Goal: Task Accomplishment & Management: Complete application form

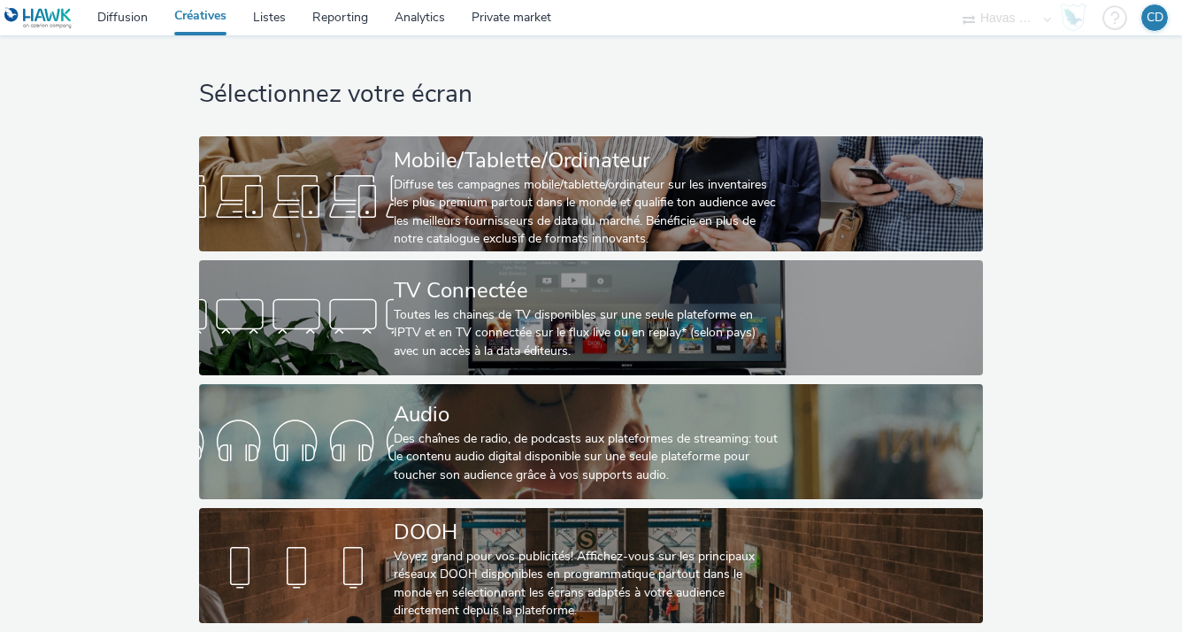
scroll to position [5, 0]
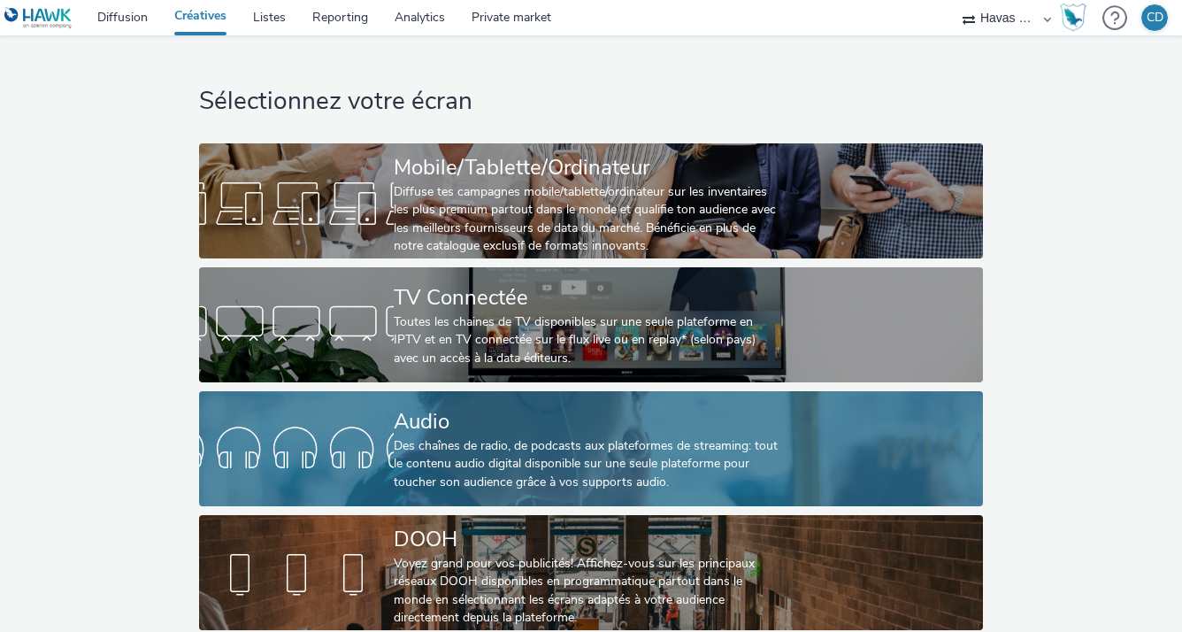
click at [496, 409] on div "Audio" at bounding box center [588, 421] width 388 height 31
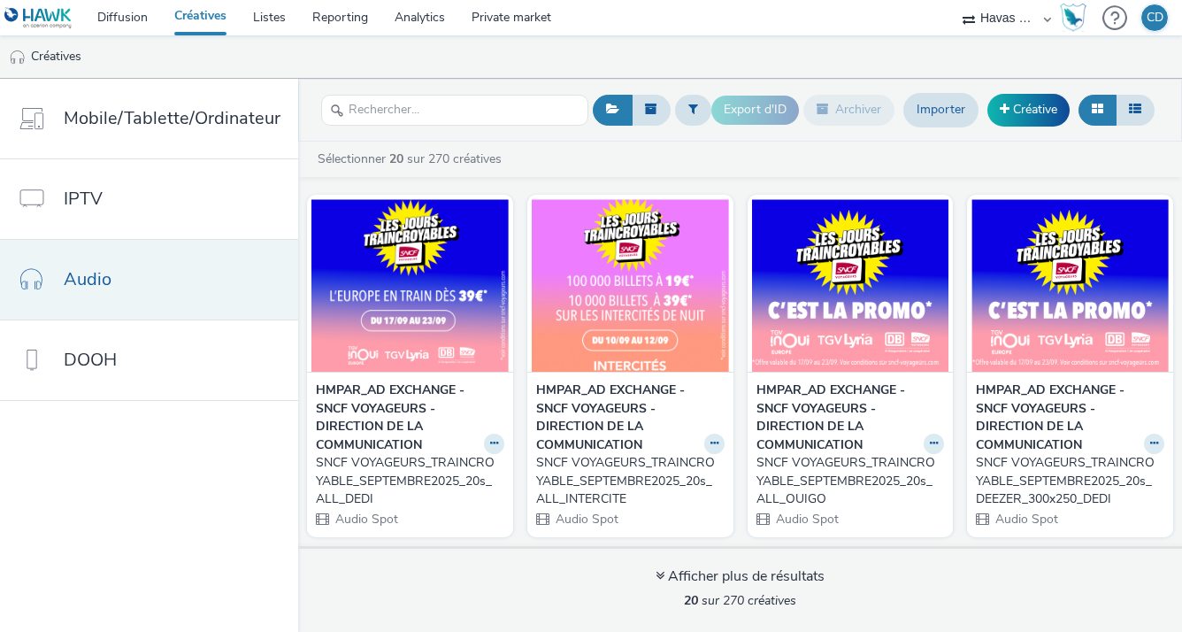
click at [159, 298] on link "Audio" at bounding box center [149, 280] width 298 height 80
click at [1027, 104] on link "Créative" at bounding box center [1029, 110] width 82 height 32
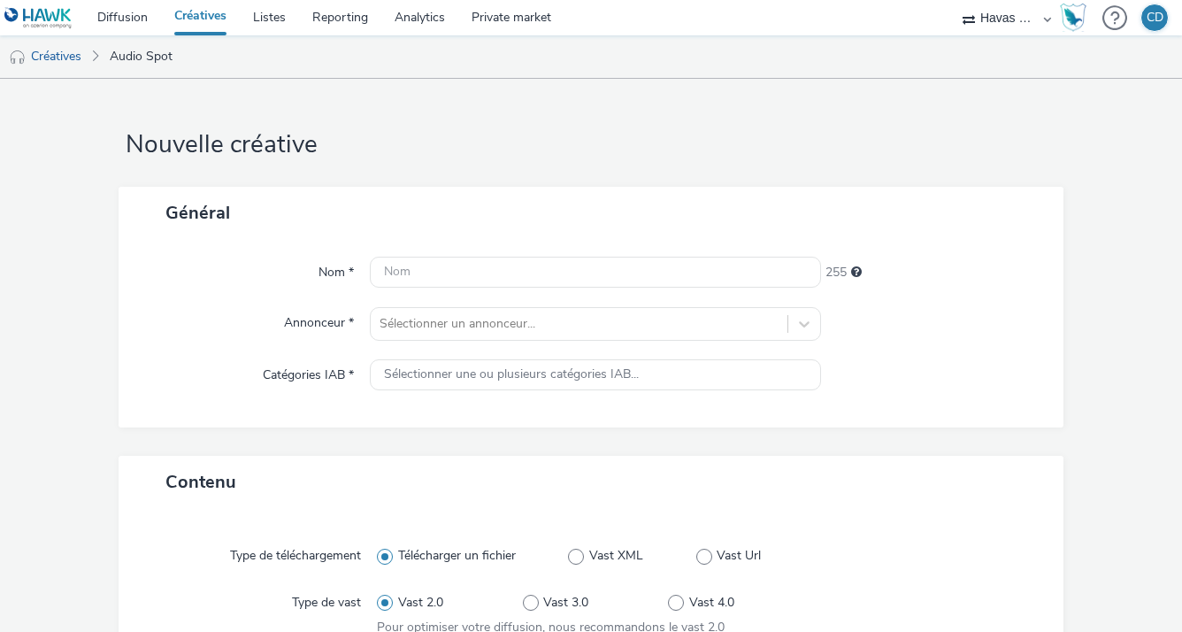
click at [493, 288] on div "Nom * 255 Annonceur * Sélectionner un annonceur... Catégories IAB * Sélectionne…" at bounding box center [592, 333] width 946 height 188
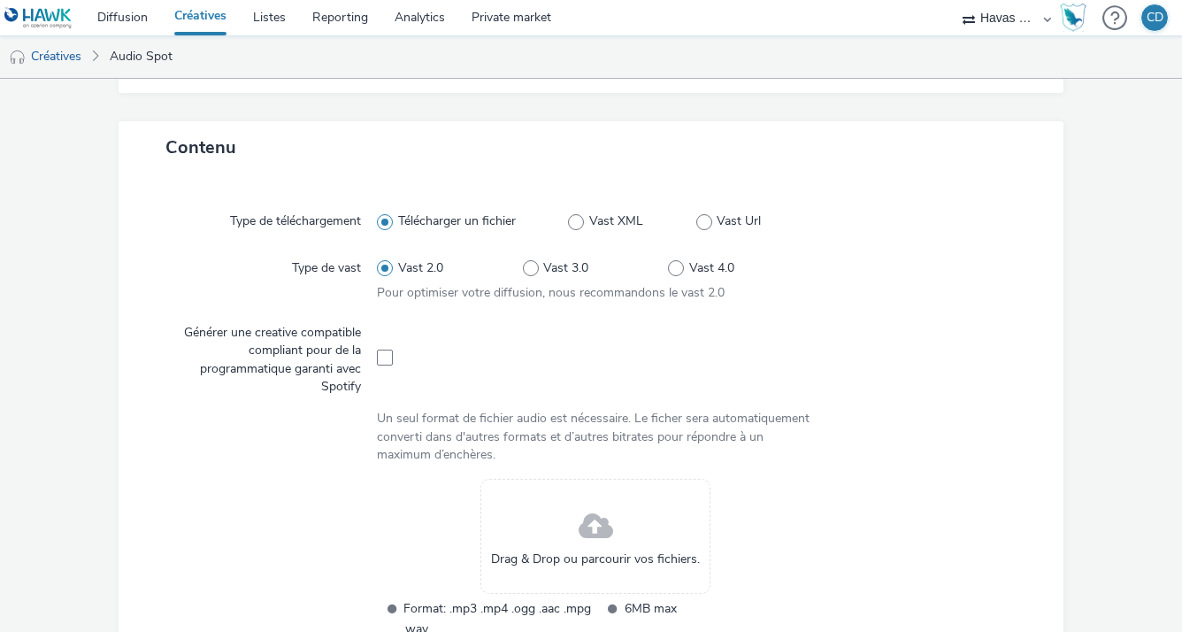
scroll to position [336, 0]
click at [388, 357] on span at bounding box center [385, 356] width 16 height 16
checkbox input "true"
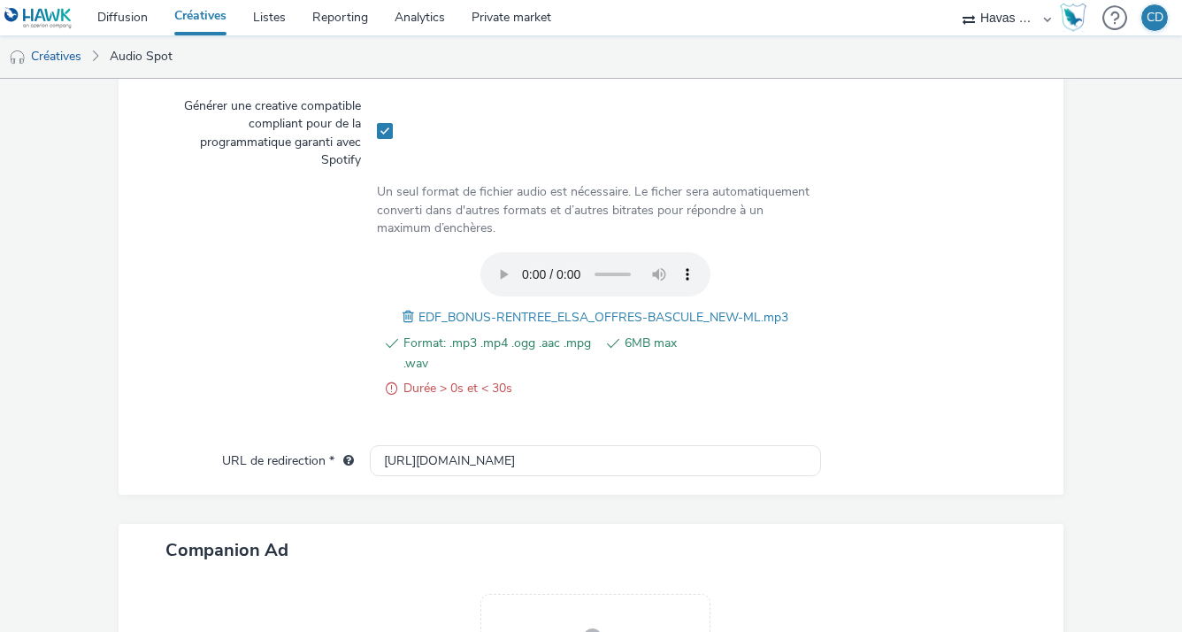
click at [540, 381] on span "Durée > 0s et < 30s" at bounding box center [498, 388] width 189 height 21
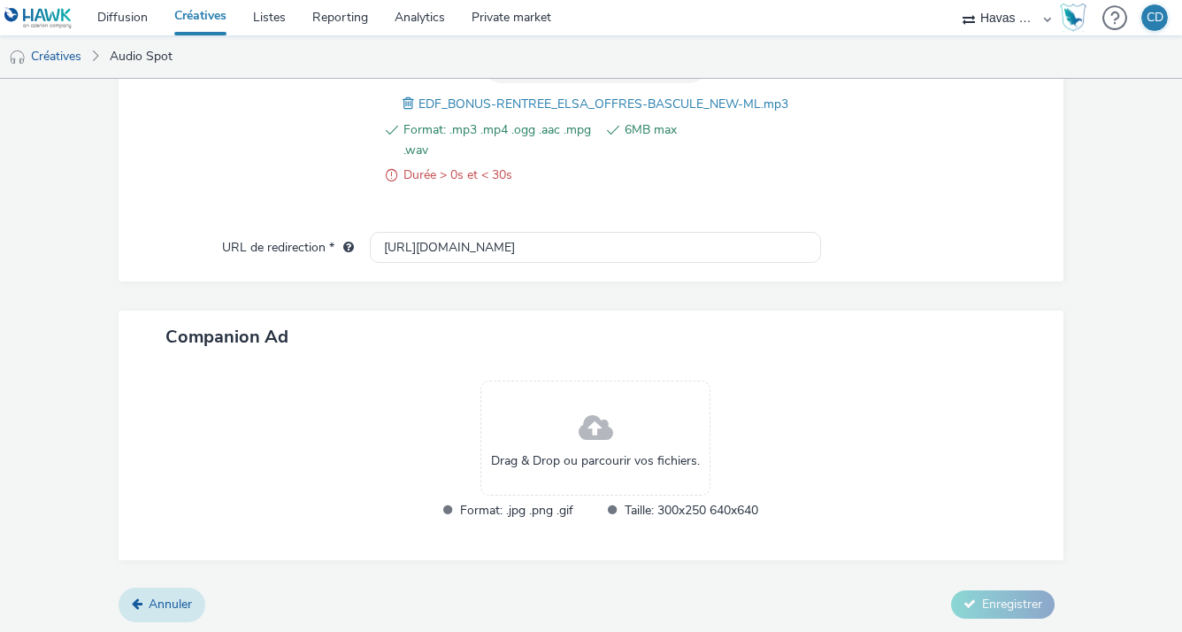
click at [193, 599] on link "Annuler" at bounding box center [162, 605] width 87 height 34
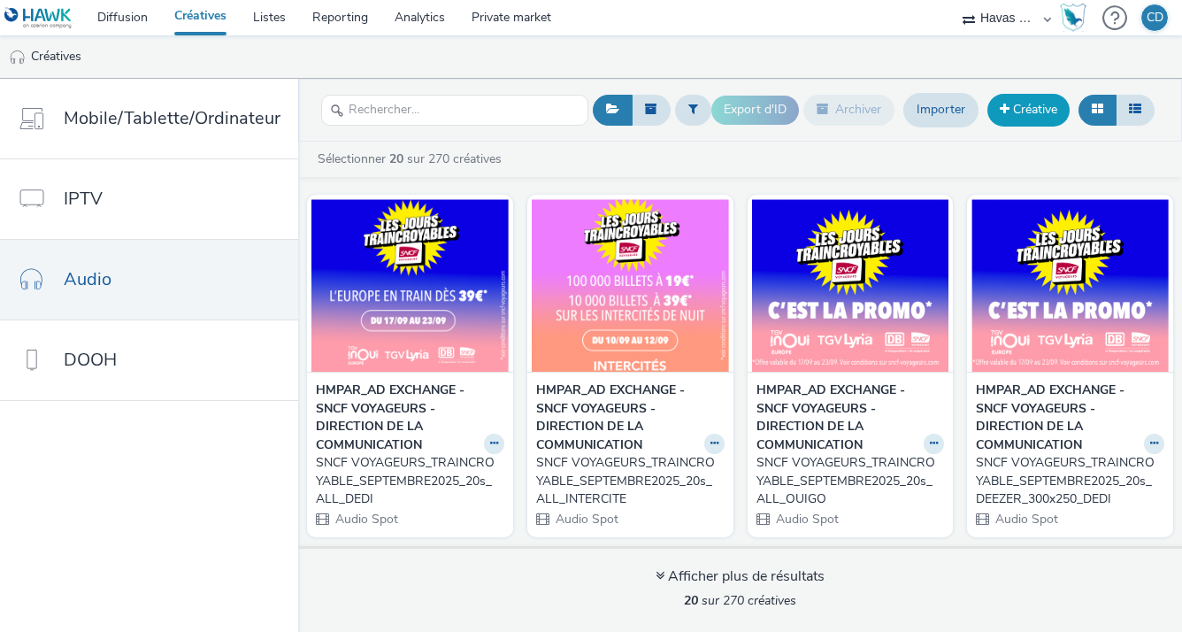
click at [1052, 104] on link "Créative" at bounding box center [1029, 110] width 82 height 32
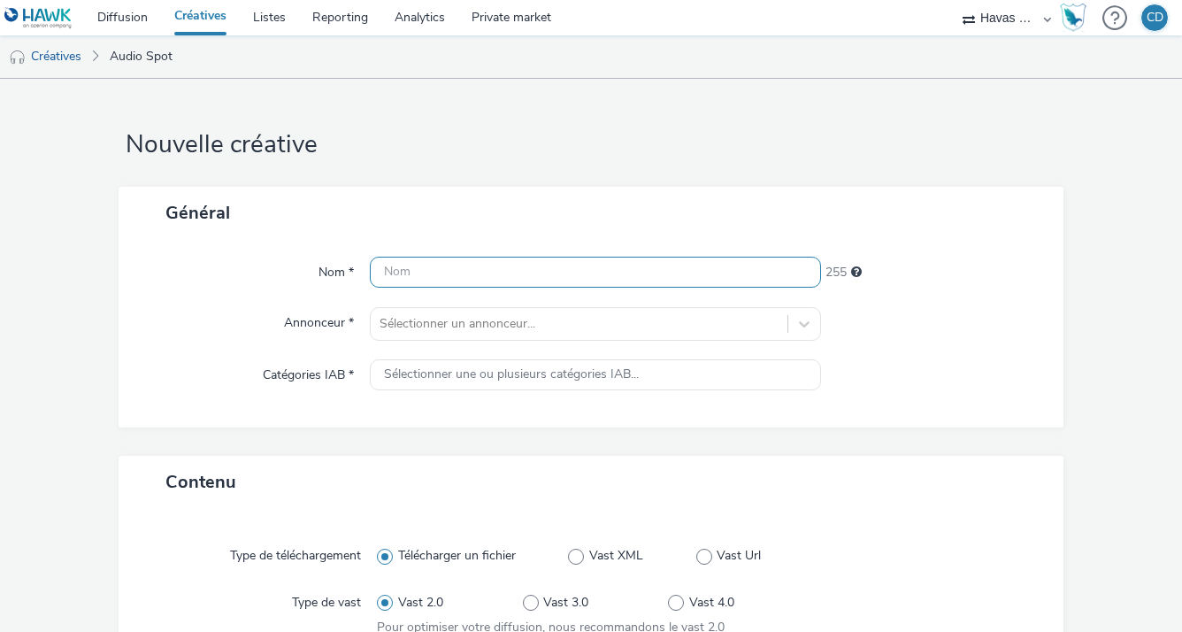
click at [553, 284] on input "text" at bounding box center [595, 272] width 450 height 31
paste input "EDF | PARTICULIER | BONUS RENTREE SEPT | AUDIO SPOTIFY GUIGUI"
click at [724, 273] on input "EDF | PARTICULIER | BONUS RENTREE SEPT | AUDIO SPOTIFY GUIGUI" at bounding box center [595, 272] width 450 height 31
click at [707, 265] on input "EDF | PARTICULIER | BONUS RENTREE SEPT | AUDIO GUIGUI" at bounding box center [595, 272] width 450 height 31
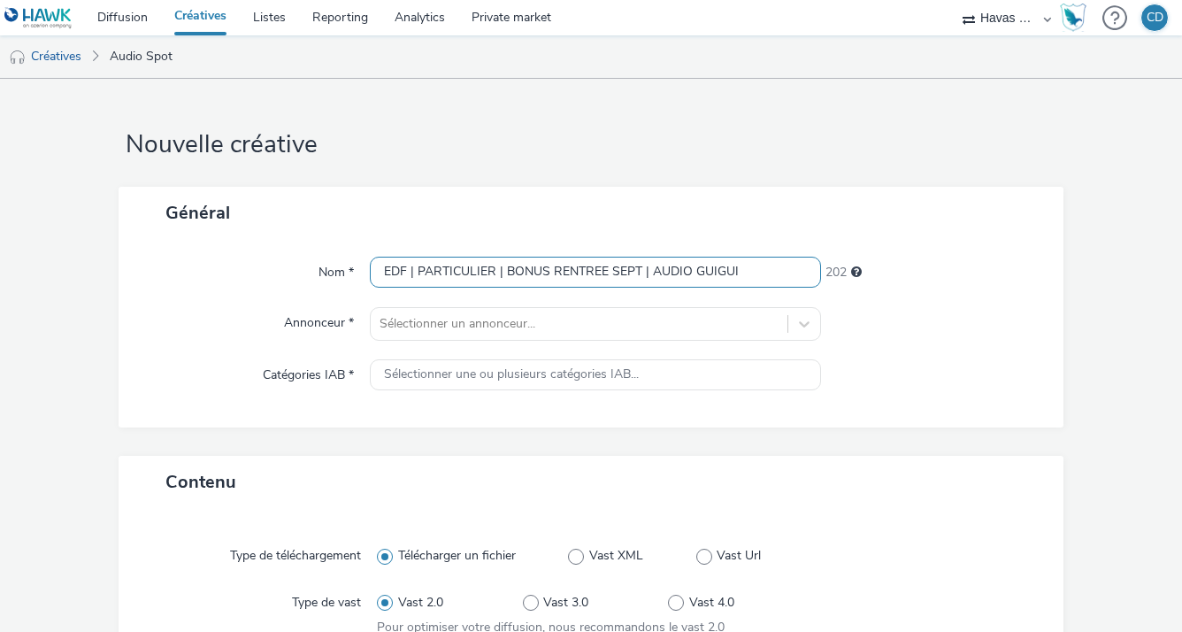
click at [707, 265] on input "EDF | PARTICULIER | BONUS RENTREE SEPT | AUDIO GUIGUI" at bounding box center [595, 272] width 450 height 31
type input "EDF | PARTICULIER | BONUS RENTREE SEPT | AUDIO [PERSON_NAME] V2"
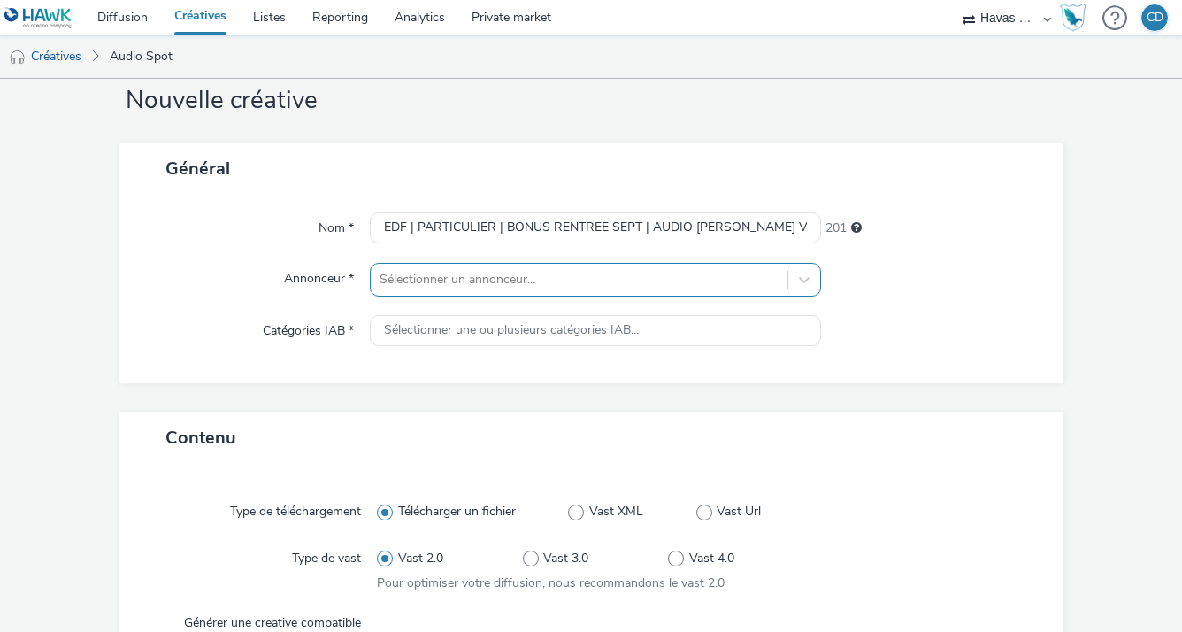
click at [469, 296] on div "Sélectionner un annonceur..." at bounding box center [595, 280] width 450 height 34
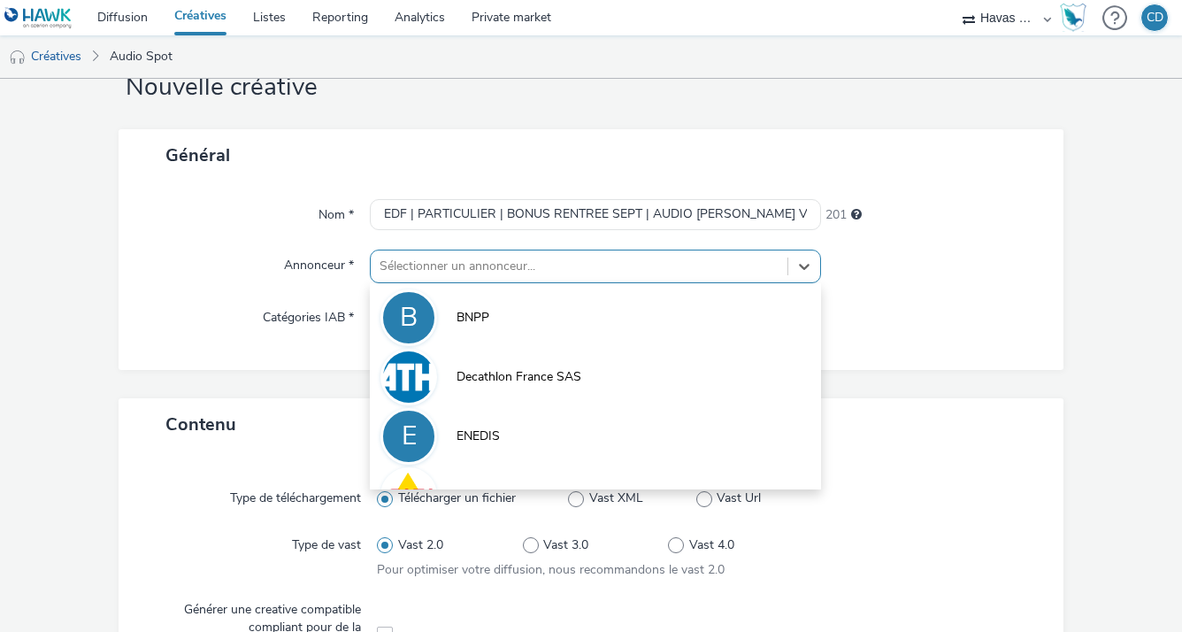
scroll to position [59, 0]
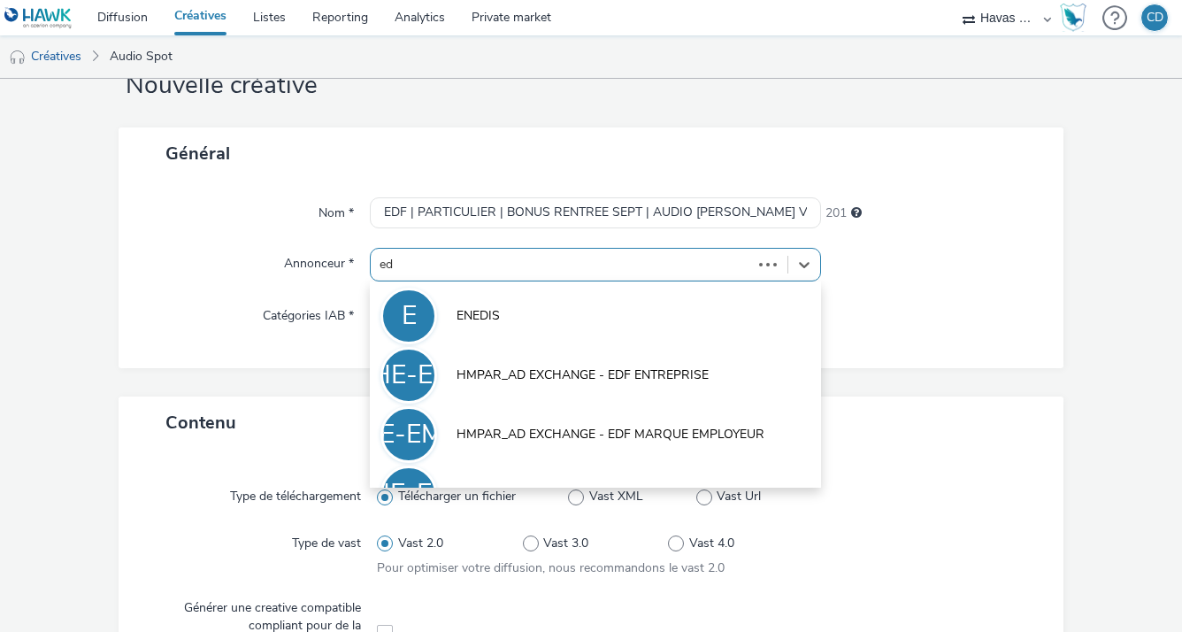
type input "edf"
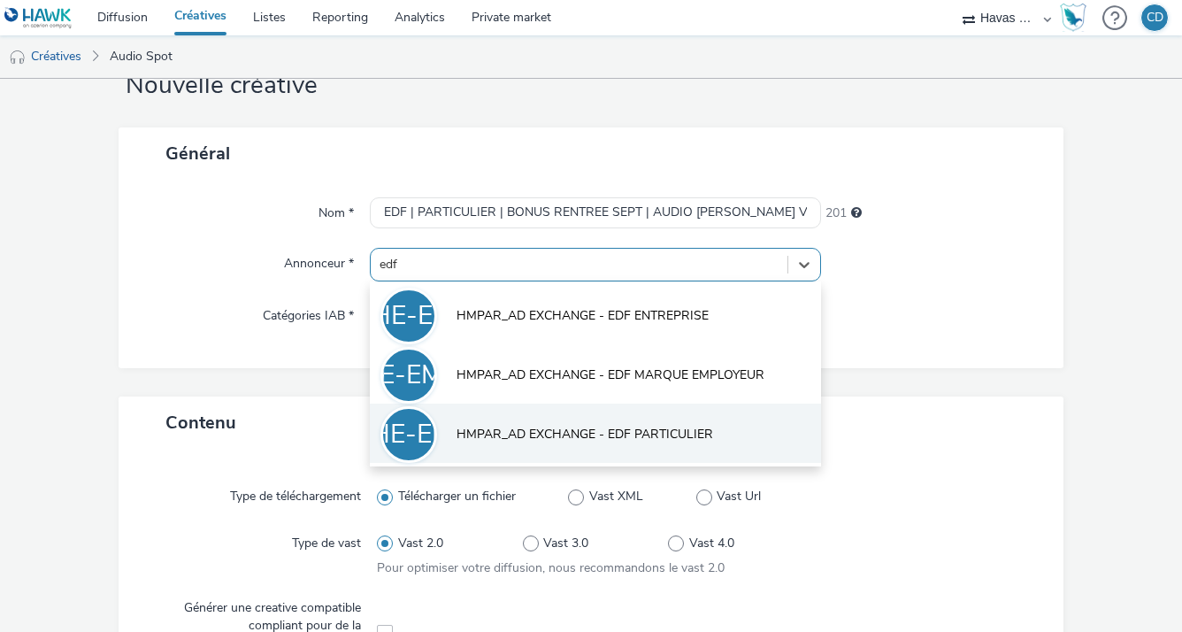
click at [549, 426] on span "HMPAR_AD EXCHANGE - EDF PARTICULIER" at bounding box center [585, 435] width 257 height 18
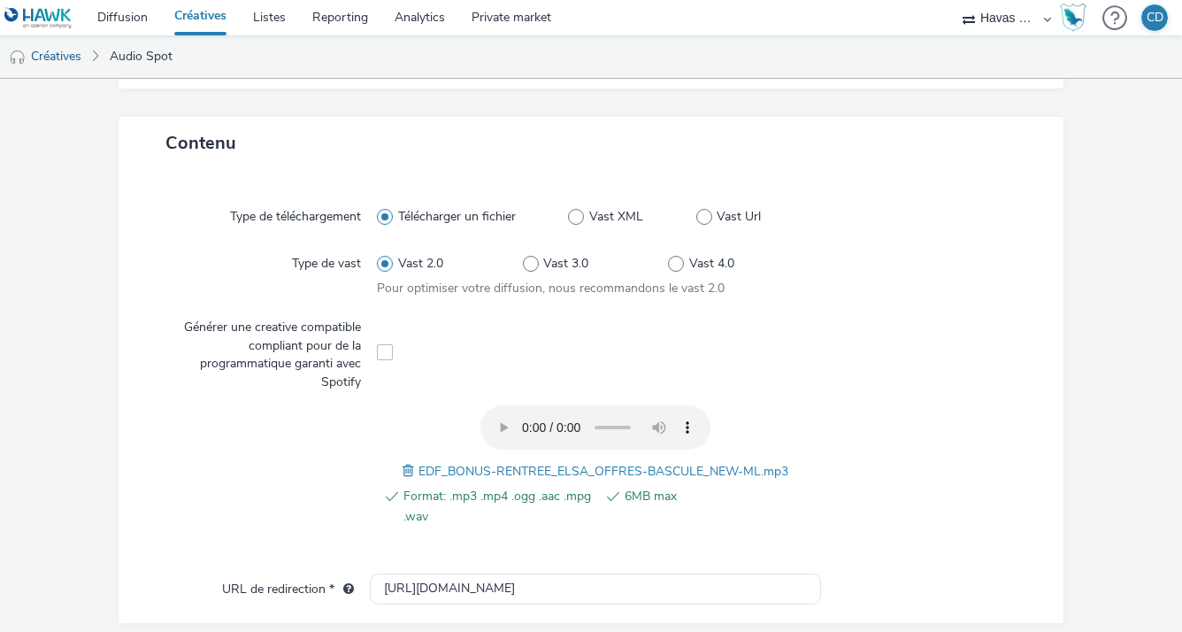
scroll to position [350, 0]
click at [403, 473] on span at bounding box center [411, 471] width 16 height 19
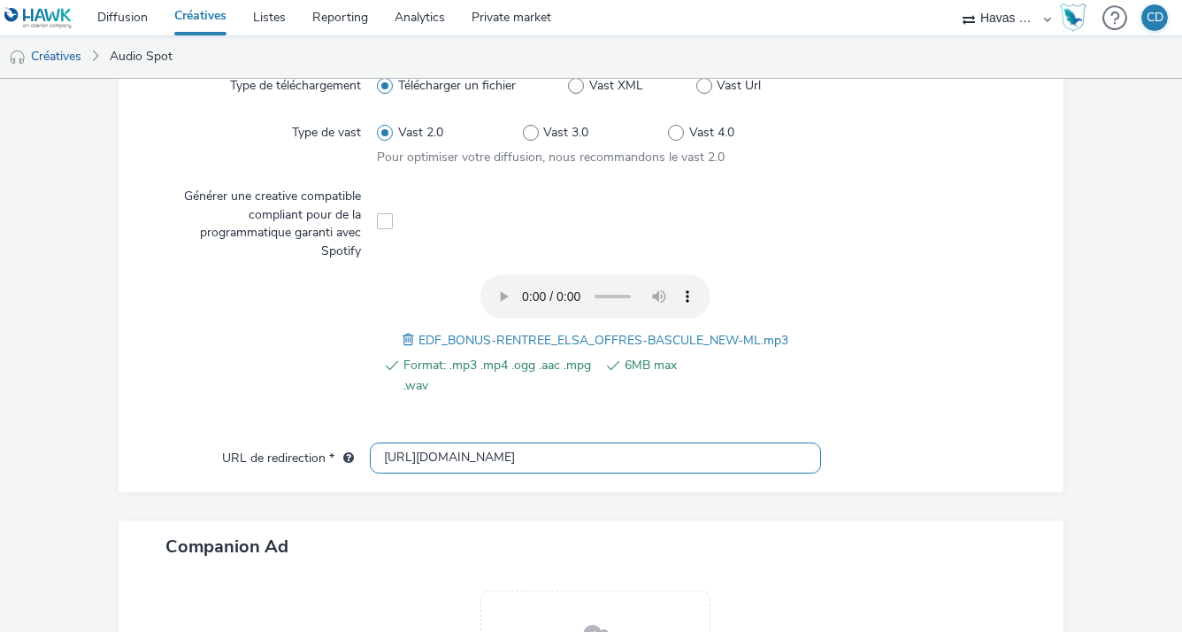
scroll to position [0, 0]
click at [540, 462] on input "[URL][DOMAIN_NAME]" at bounding box center [595, 457] width 450 height 31
paste input "s://[DOMAIN_NAME][URL]"
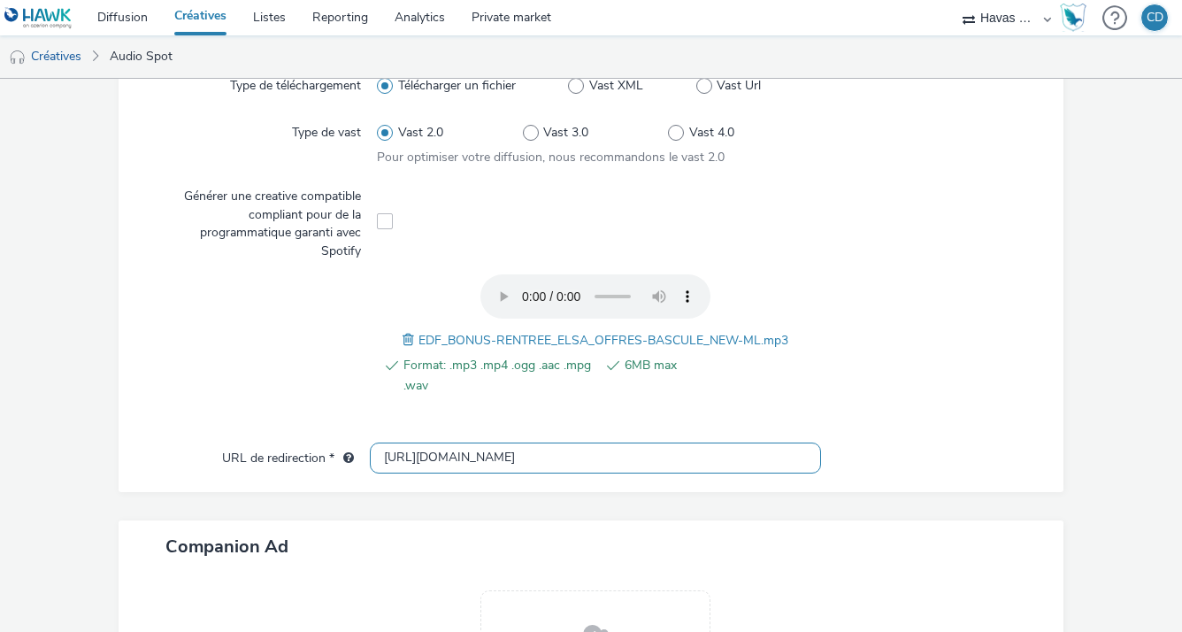
click at [705, 449] on input "[URL][DOMAIN_NAME]" at bounding box center [595, 457] width 450 height 31
type input "[URL][DOMAIN_NAME]"
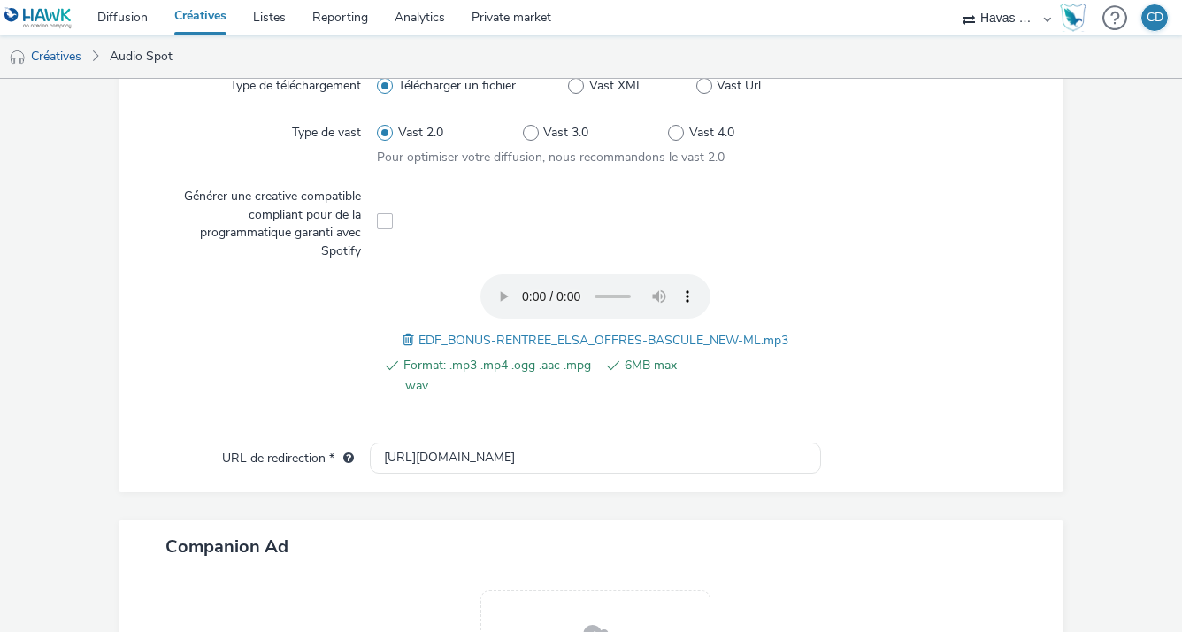
click at [903, 362] on div at bounding box center [923, 343] width 219 height 139
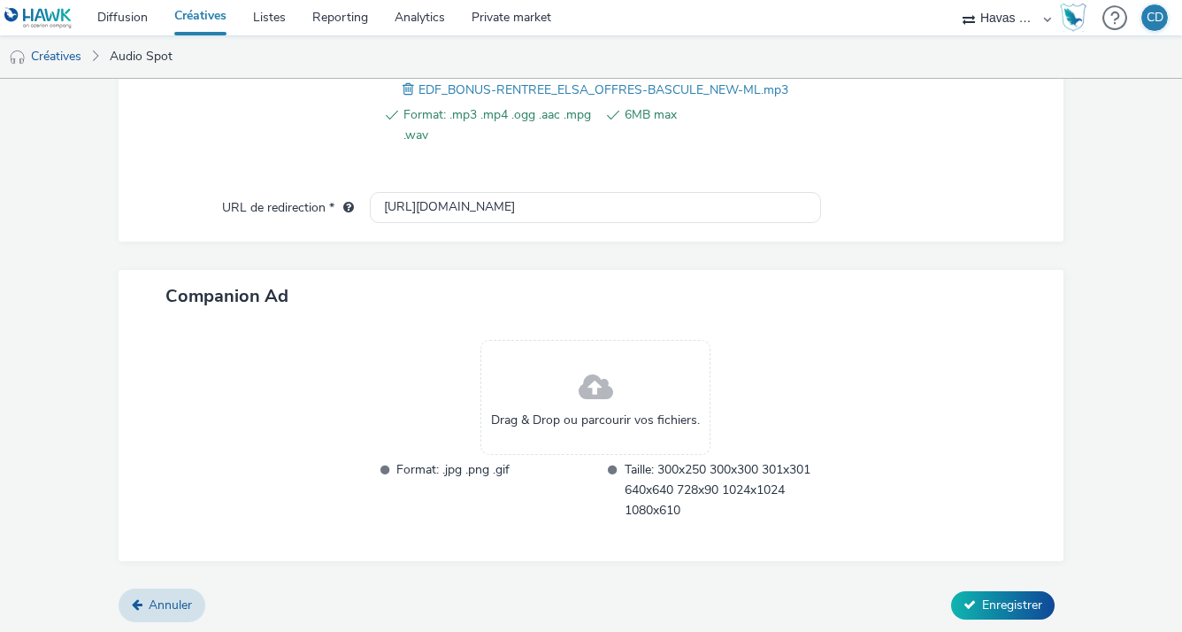
scroll to position [731, 0]
click at [988, 607] on span "Enregistrer" at bounding box center [1012, 605] width 60 height 17
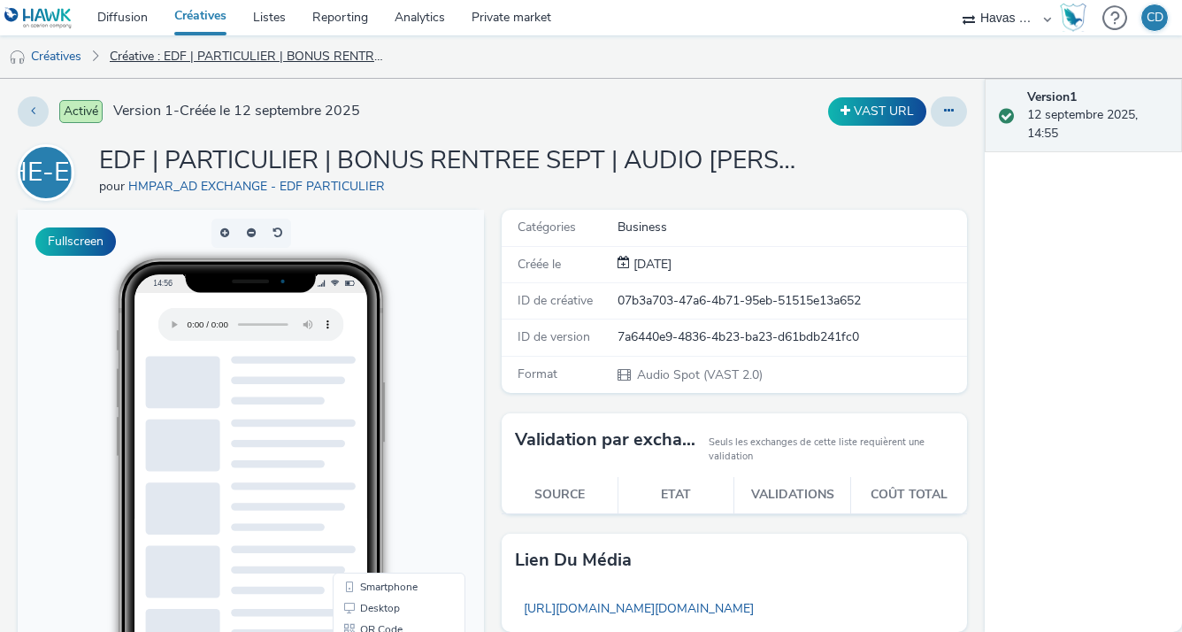
click at [122, 55] on link "Créative : EDF | PARTICULIER | BONUS RENTREE SEPT | AUDIO [PERSON_NAME] V2" at bounding box center [249, 56] width 296 height 42
click at [81, 57] on link "Créatives" at bounding box center [45, 56] width 90 height 42
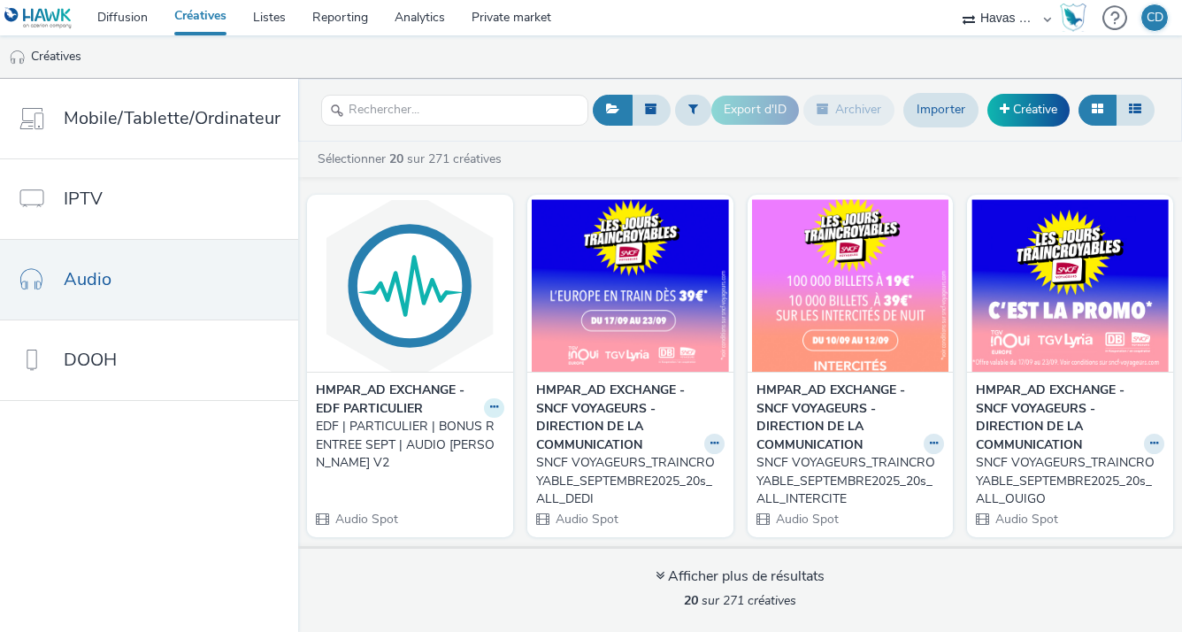
click at [490, 402] on icon at bounding box center [494, 407] width 8 height 11
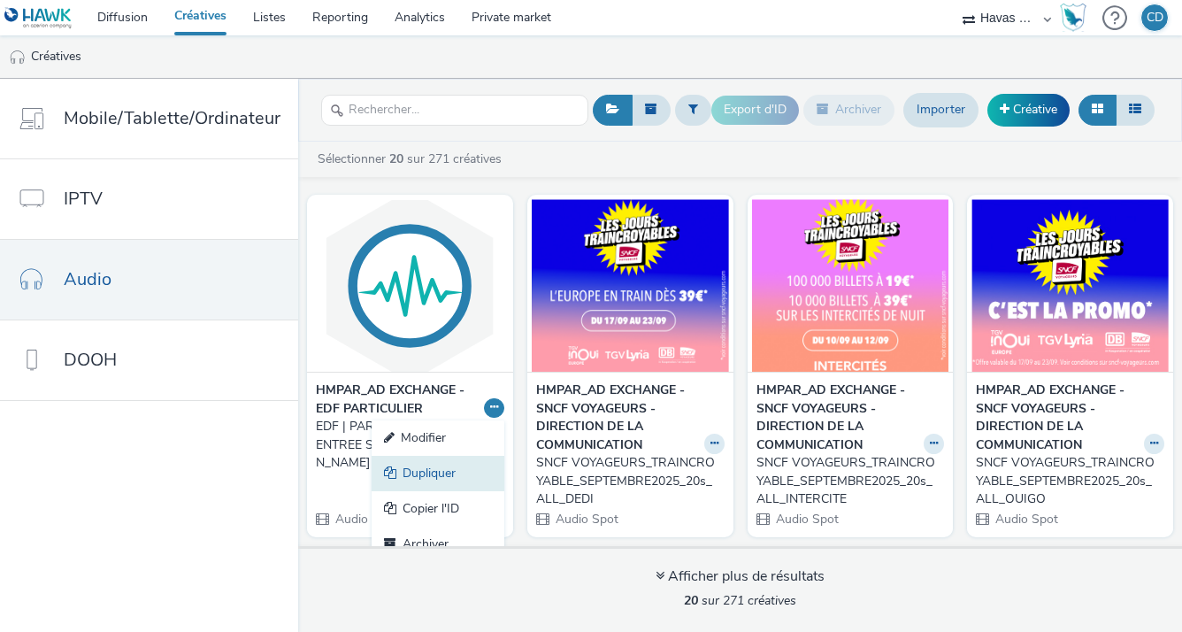
click at [450, 465] on link "Dupliquer" at bounding box center [438, 473] width 133 height 35
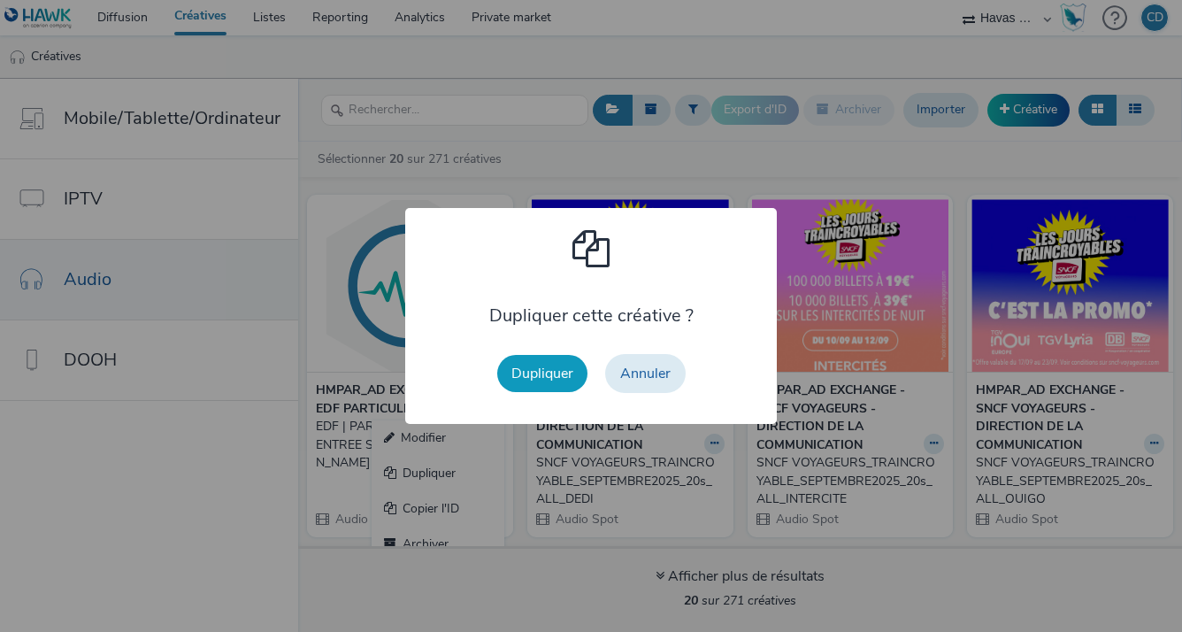
click at [506, 372] on button "Dupliquer" at bounding box center [542, 373] width 90 height 37
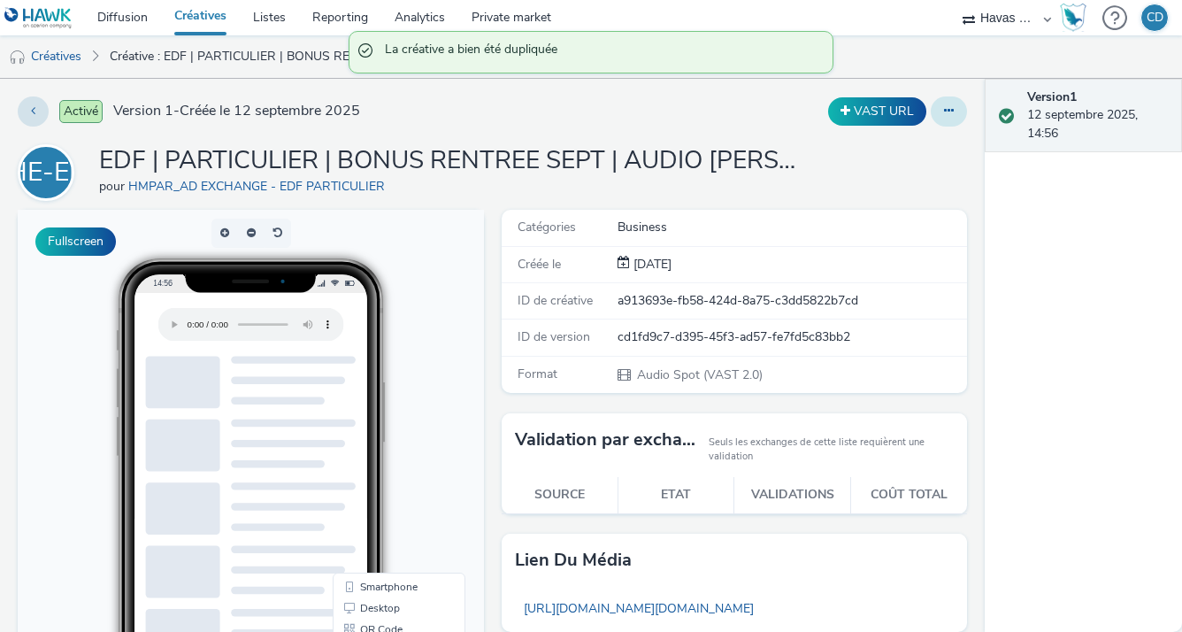
click at [942, 108] on button at bounding box center [949, 111] width 36 height 30
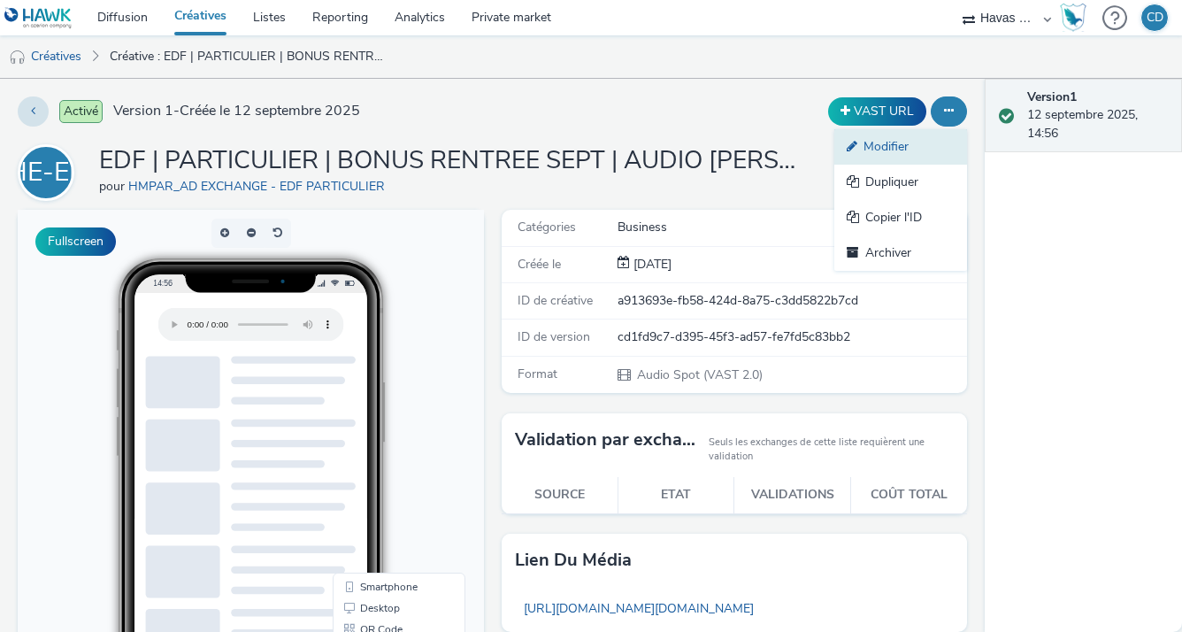
click at [892, 149] on link "Modifier" at bounding box center [901, 146] width 133 height 35
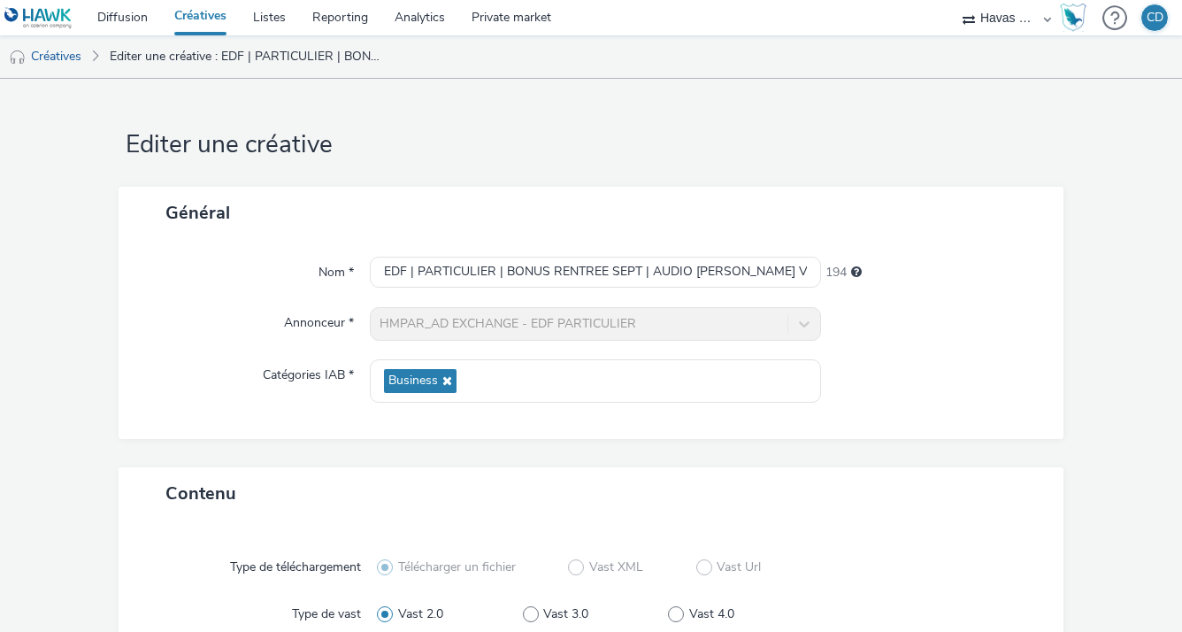
click at [764, 271] on input "EDF | PARTICULIER | BONUS RENTREE SEPT | AUDIO [PERSON_NAME] V2 (copy)" at bounding box center [595, 272] width 450 height 31
click at [694, 273] on input "EDF | PARTICULIER | BONUS RENTREE SEPT | AUDIO [PERSON_NAME] V2" at bounding box center [595, 272] width 450 height 31
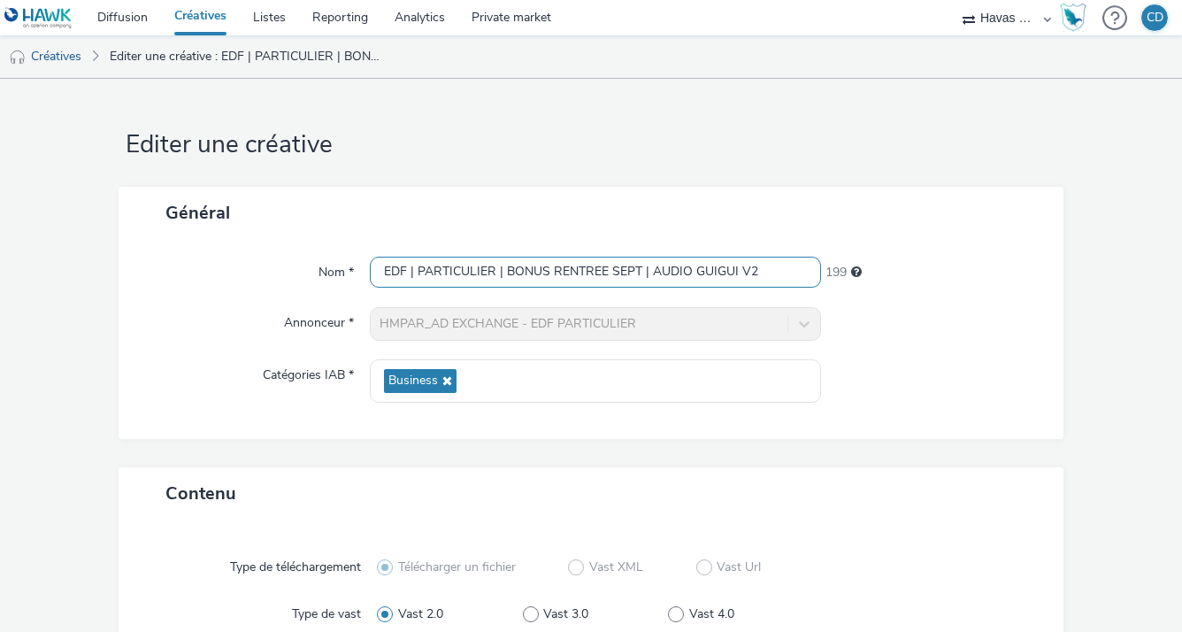
type input "EDF | PARTICULIER | BONUS RENTREE SEPT | AUDIO GUIGUI V2"
click at [770, 269] on input "EDF | PARTICULIER | BONUS RENTREE SEPT | AUDIO GUIGUI V2" at bounding box center [595, 272] width 450 height 31
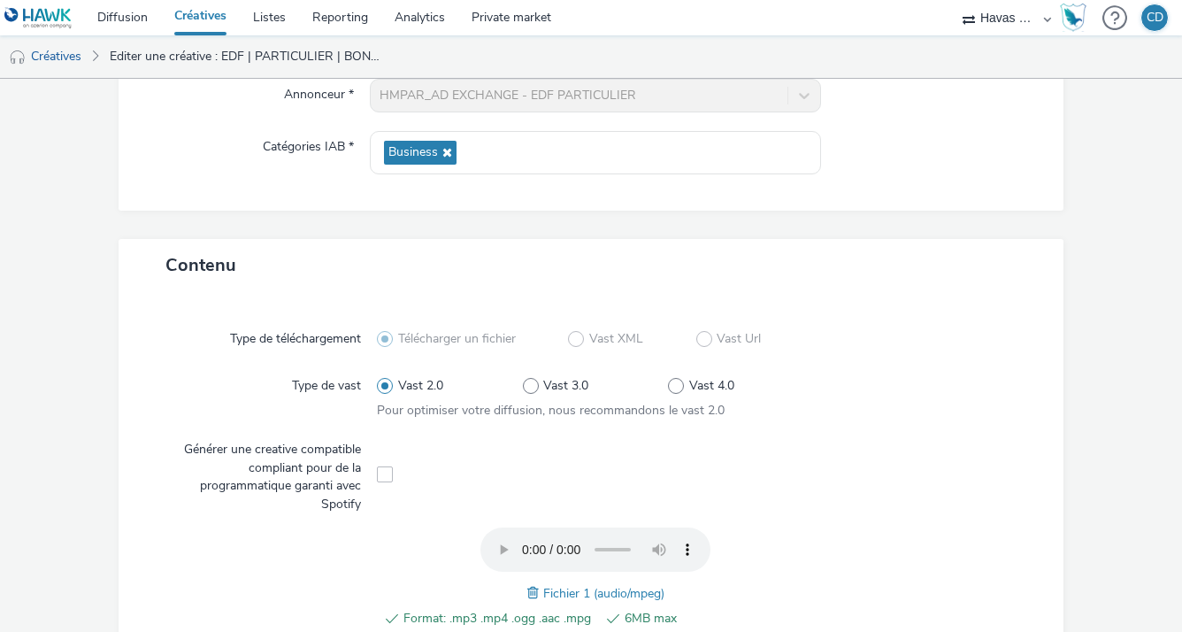
scroll to position [398, 0]
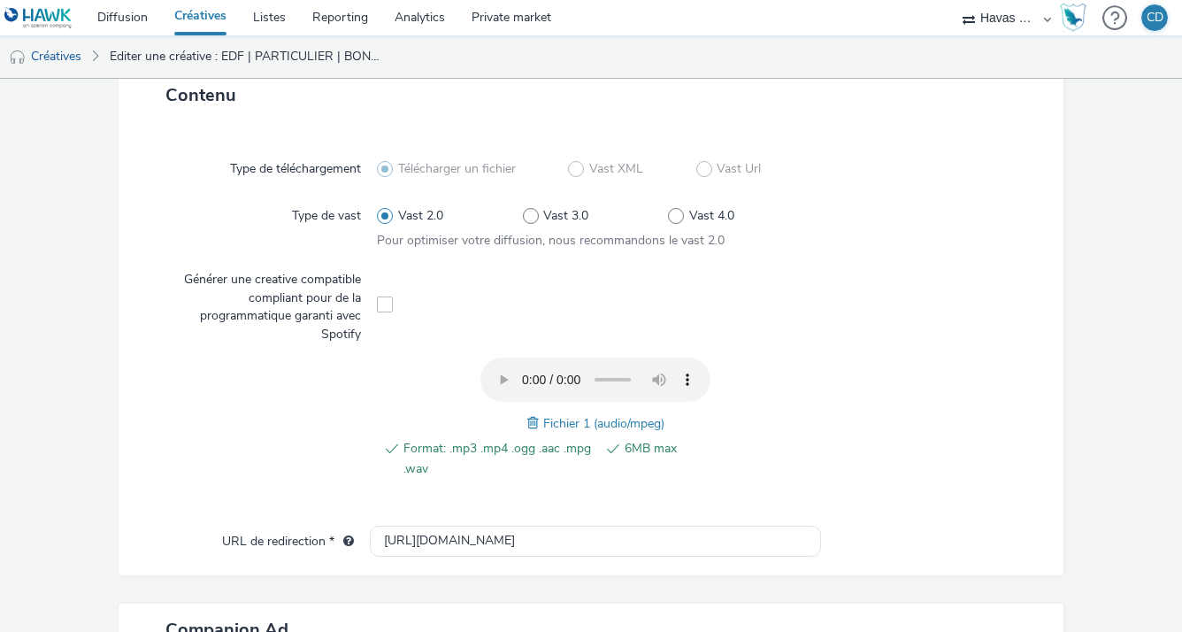
click at [527, 419] on span at bounding box center [535, 422] width 16 height 19
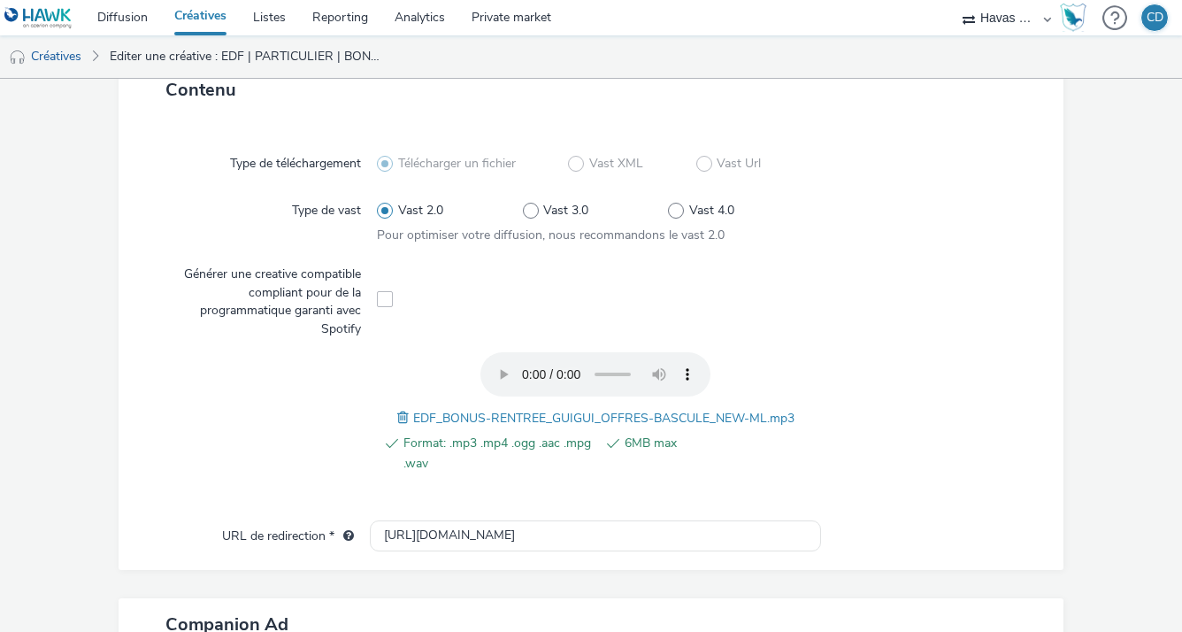
scroll to position [405, 0]
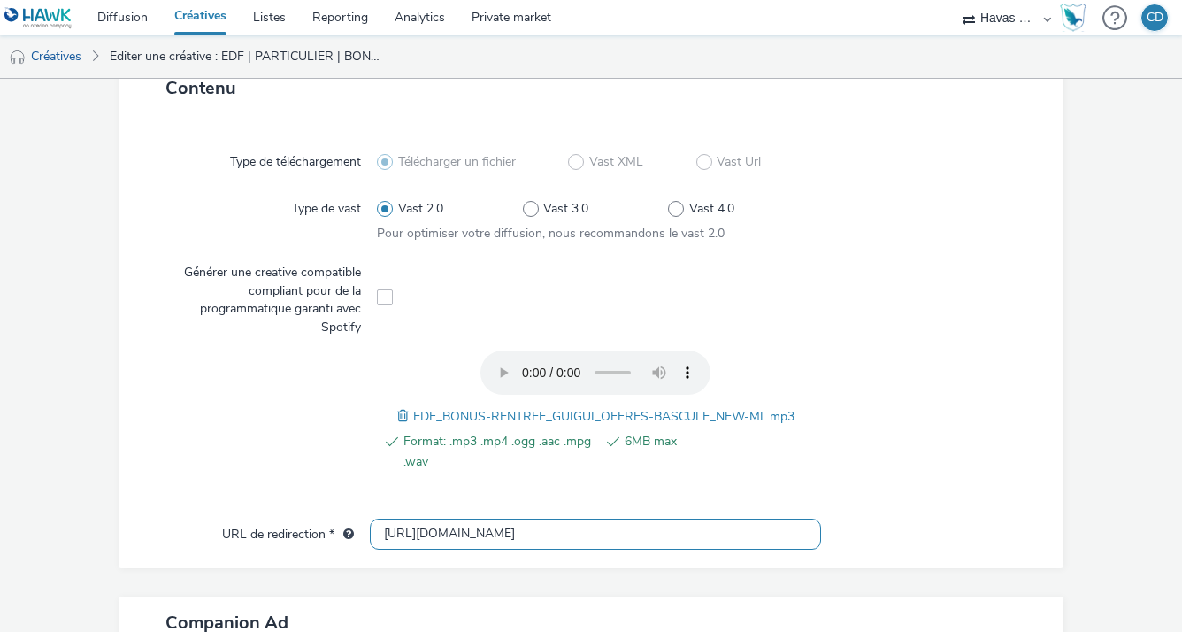
click at [607, 527] on input "[URL][DOMAIN_NAME]" at bounding box center [595, 534] width 450 height 31
click at [860, 201] on div at bounding box center [923, 218] width 219 height 50
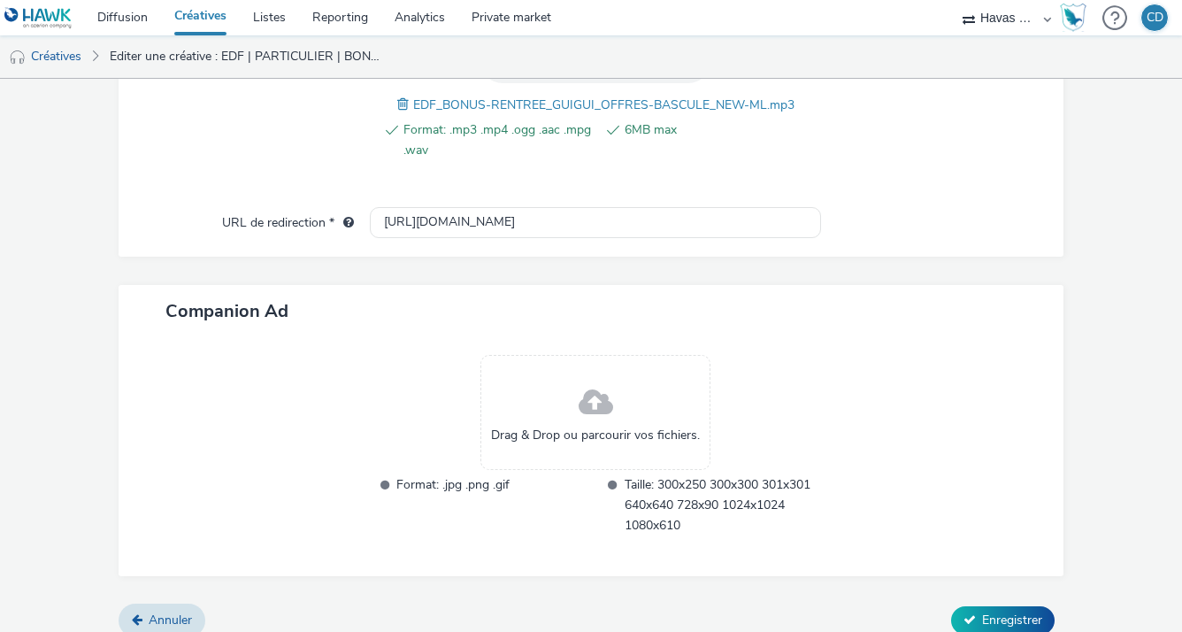
scroll to position [732, 0]
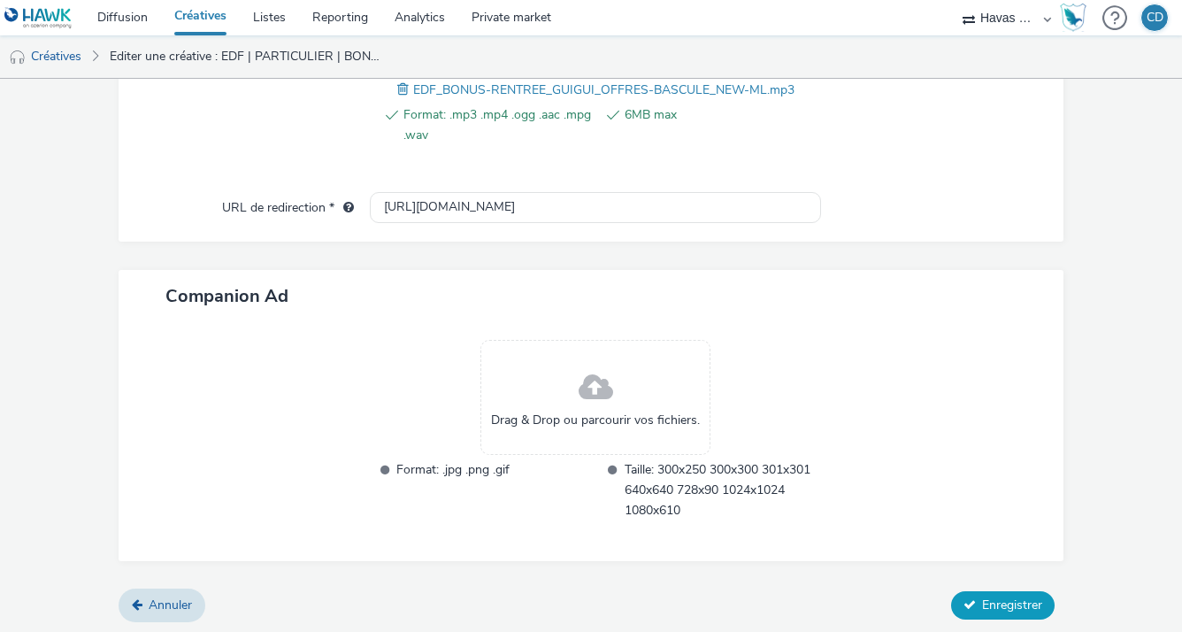
click at [969, 592] on button "Enregistrer" at bounding box center [1003, 605] width 104 height 28
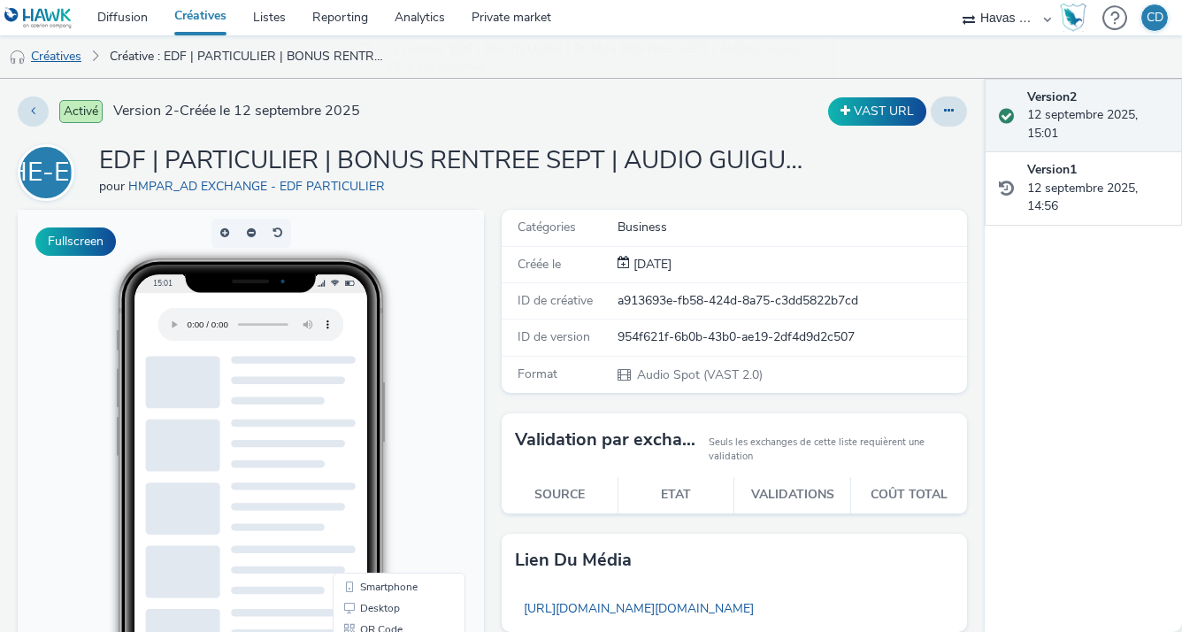
click at [78, 48] on link "Créatives" at bounding box center [45, 56] width 90 height 42
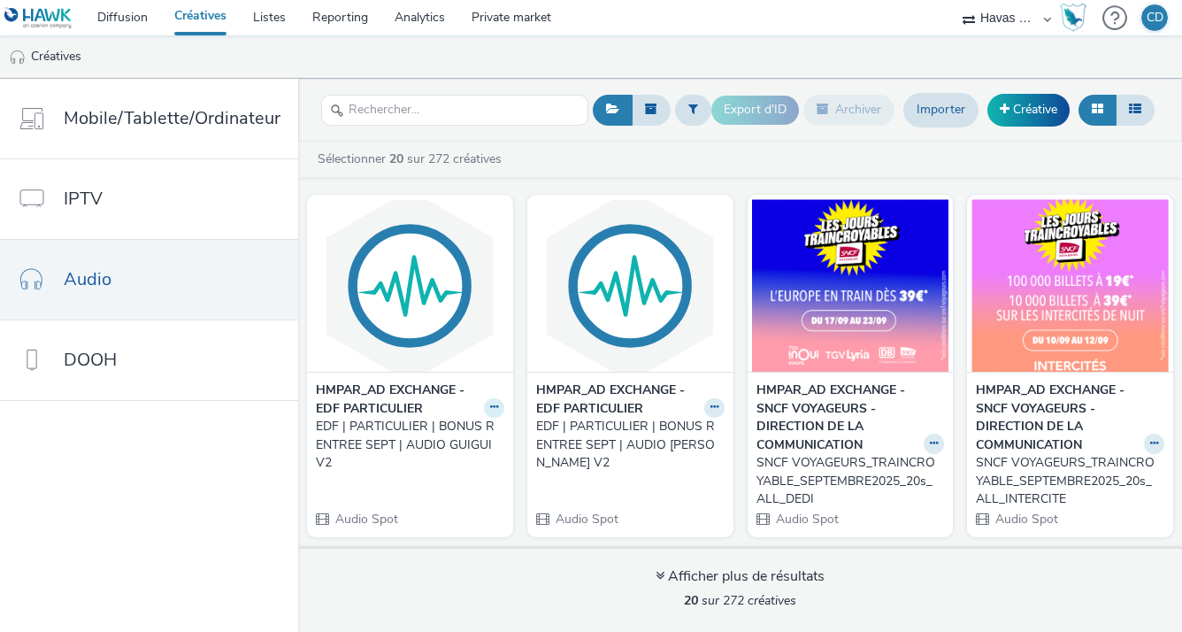
click at [490, 407] on icon at bounding box center [494, 407] width 8 height 11
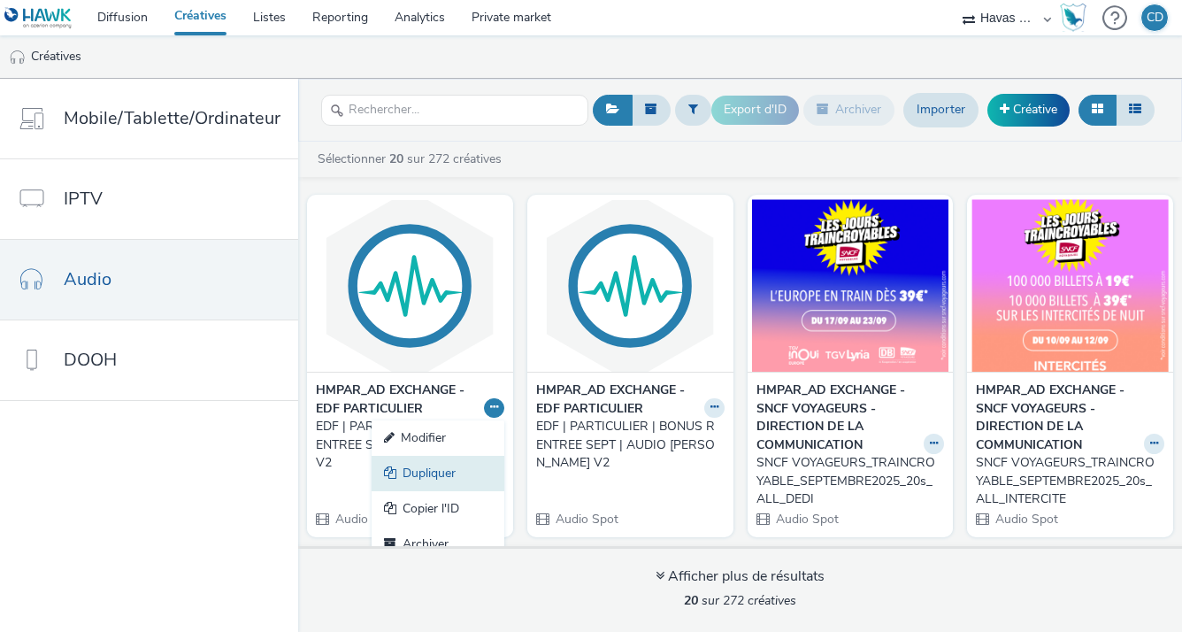
click at [450, 458] on link "Dupliquer" at bounding box center [438, 473] width 133 height 35
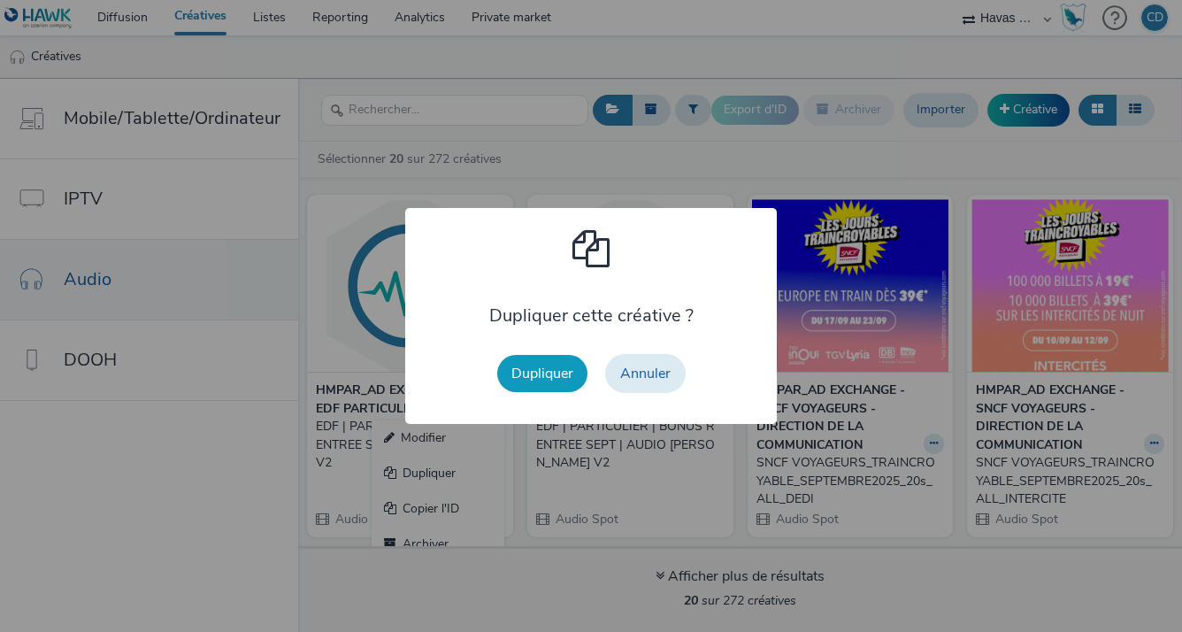
click at [527, 372] on button "Dupliquer" at bounding box center [542, 373] width 90 height 37
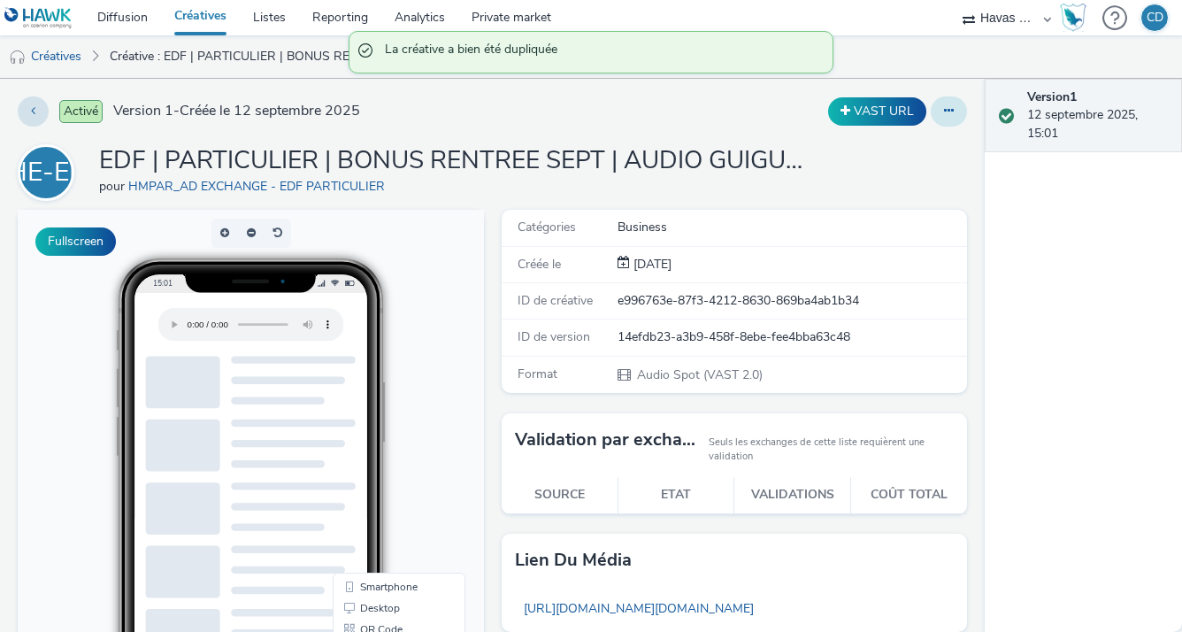
click at [953, 107] on button at bounding box center [949, 111] width 36 height 30
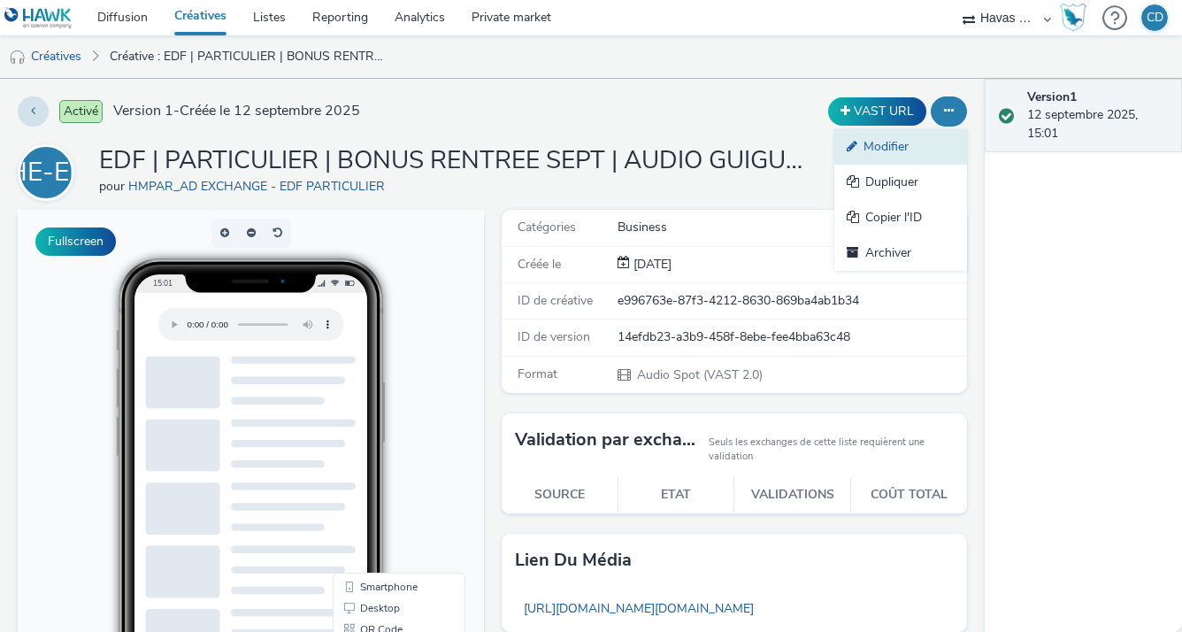
click at [903, 147] on link "Modifier" at bounding box center [901, 146] width 133 height 35
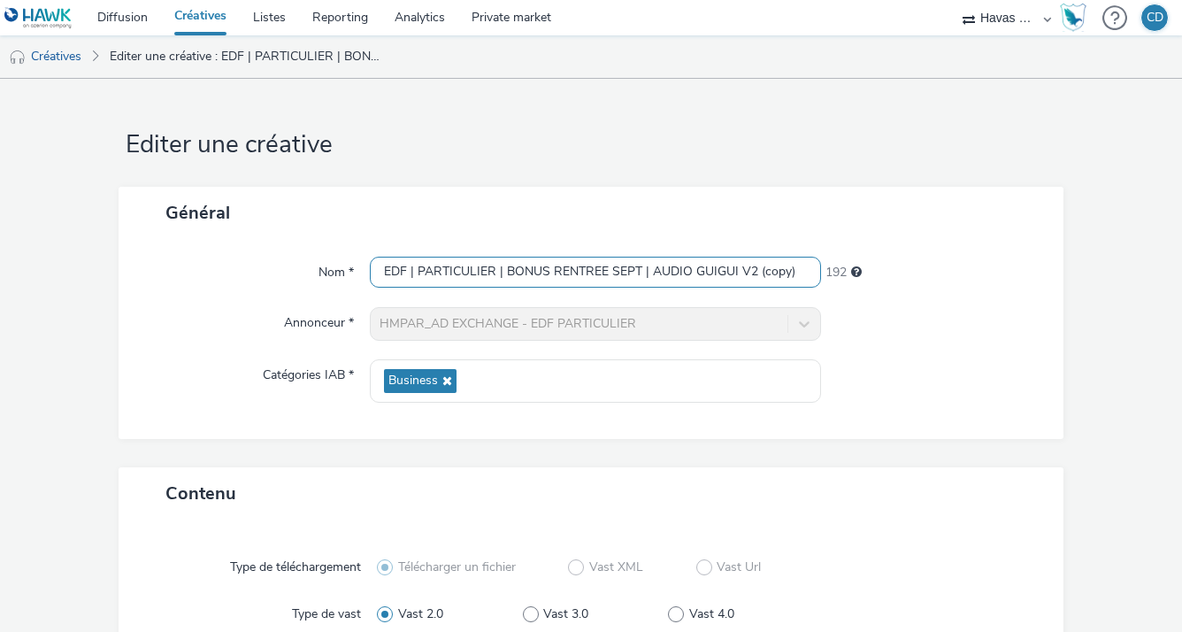
click at [775, 264] on input "EDF | PARTICULIER | BONUS RENTREE SEPT | AUDIO GUIGUI V2 (copy)" at bounding box center [595, 272] width 450 height 31
click at [704, 272] on input "EDF | PARTICULIER | BONUS RENTREE SEPT | AUDIO GUIGUI V2" at bounding box center [595, 272] width 450 height 31
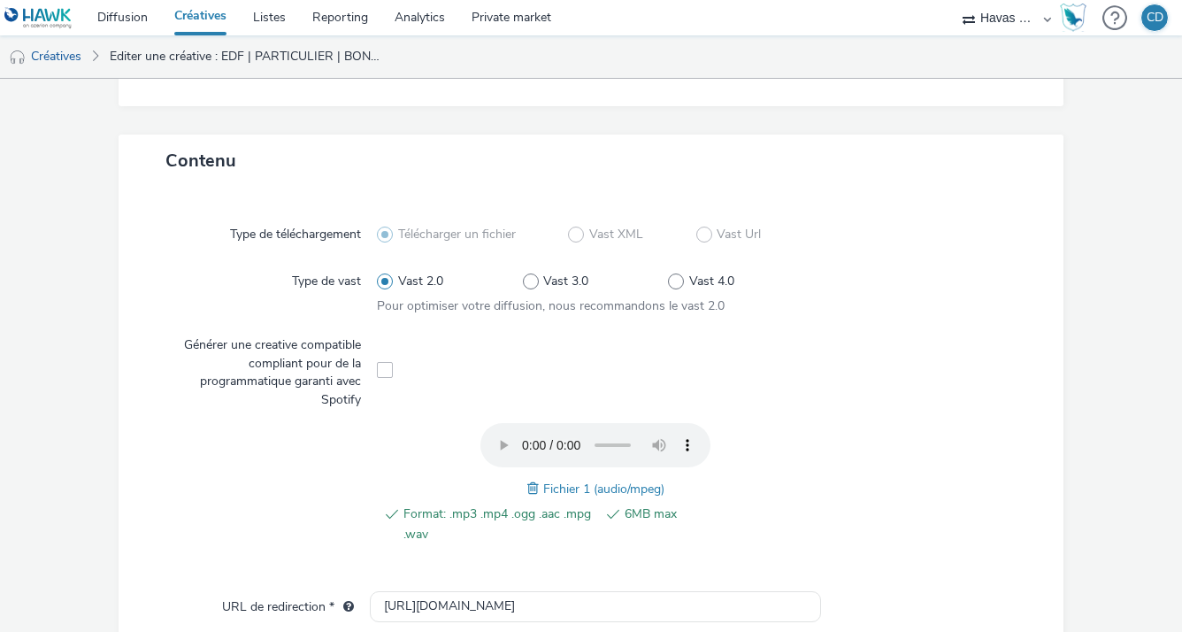
scroll to position [332, 0]
type input "EDF | PARTICULIER | BONUS RENTREE SEPT | AUDIO [PERSON_NAME] V2"
click at [527, 487] on span at bounding box center [535, 489] width 16 height 19
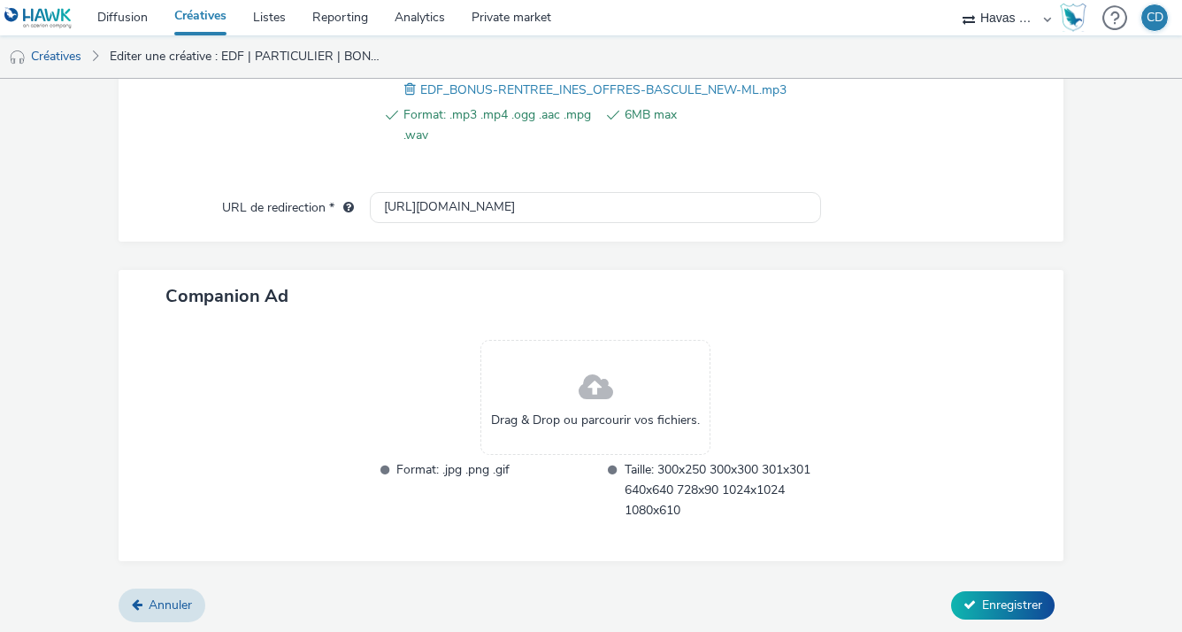
scroll to position [731, 0]
click at [971, 592] on button "Enregistrer" at bounding box center [1003, 606] width 104 height 28
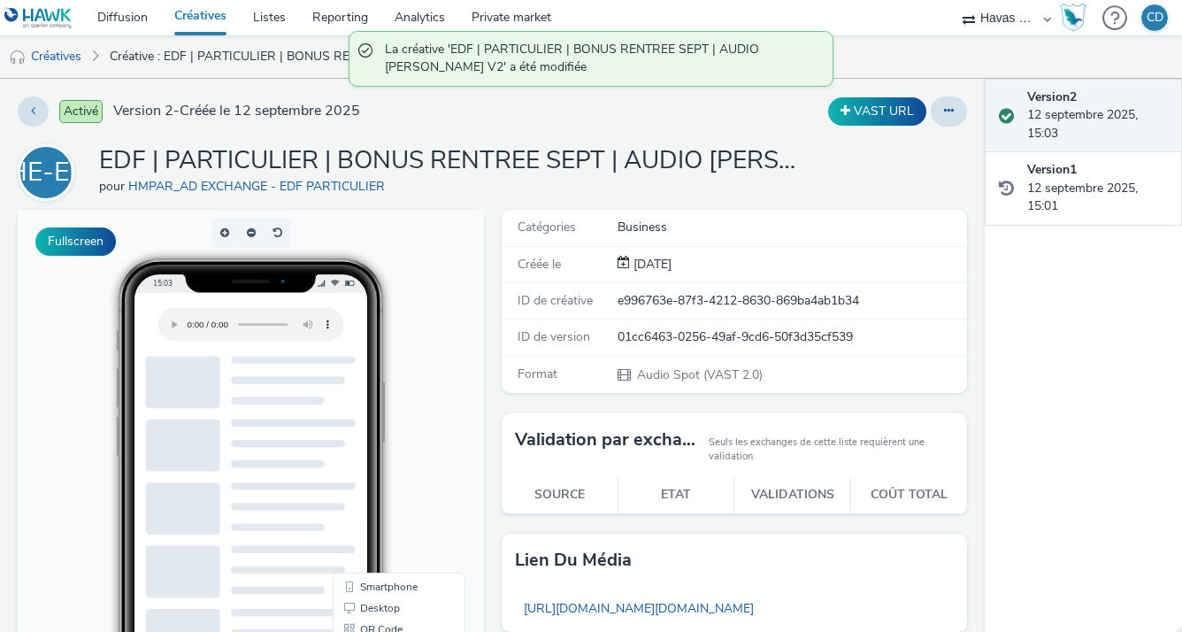
click at [923, 504] on th "Coût total" at bounding box center [909, 495] width 117 height 36
click at [74, 57] on link "Créatives" at bounding box center [45, 56] width 90 height 42
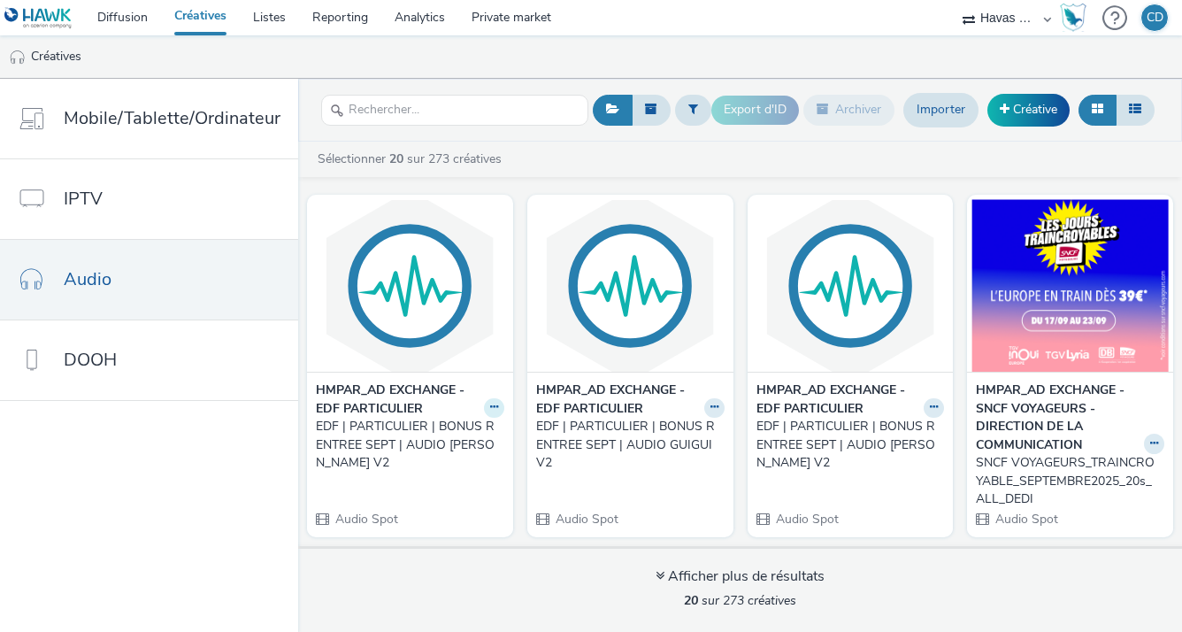
click at [490, 406] on icon at bounding box center [494, 407] width 8 height 11
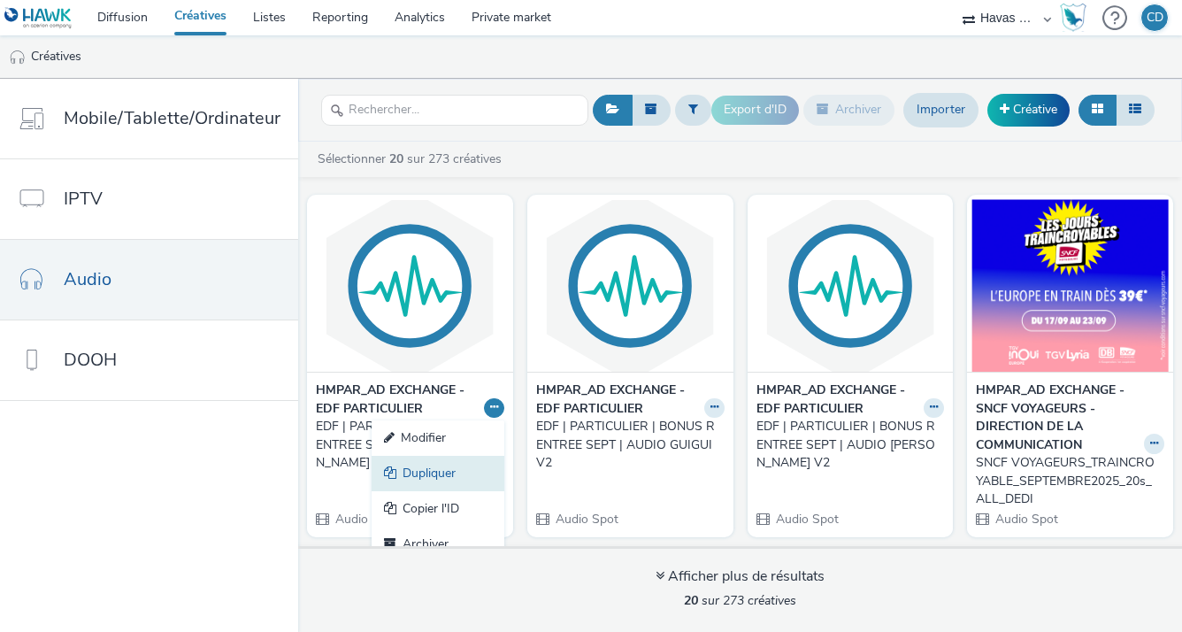
click at [480, 469] on link "Dupliquer" at bounding box center [438, 473] width 133 height 35
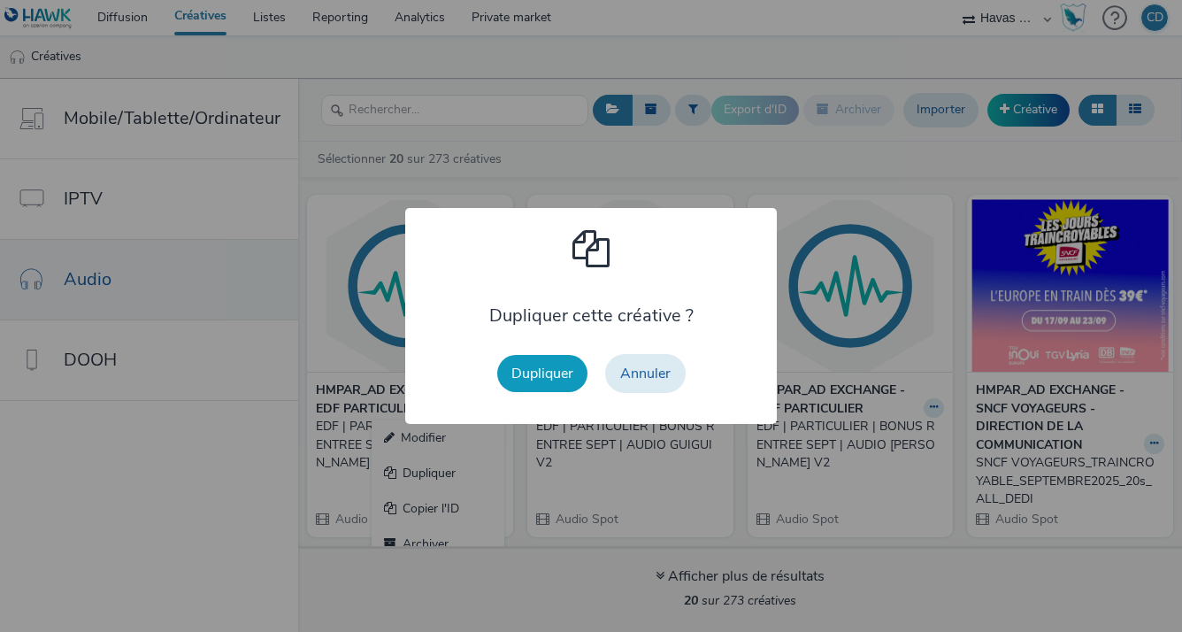
click at [549, 380] on button "Dupliquer" at bounding box center [542, 373] width 90 height 37
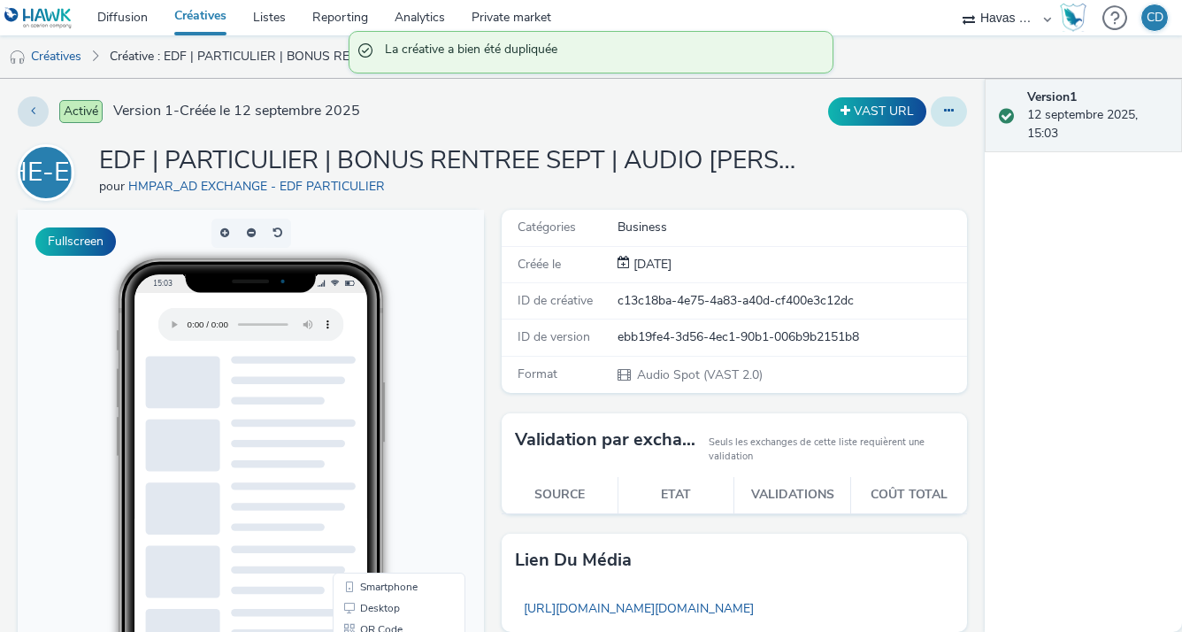
click at [945, 101] on button at bounding box center [949, 111] width 36 height 30
click at [920, 143] on link "Modifier" at bounding box center [901, 146] width 133 height 35
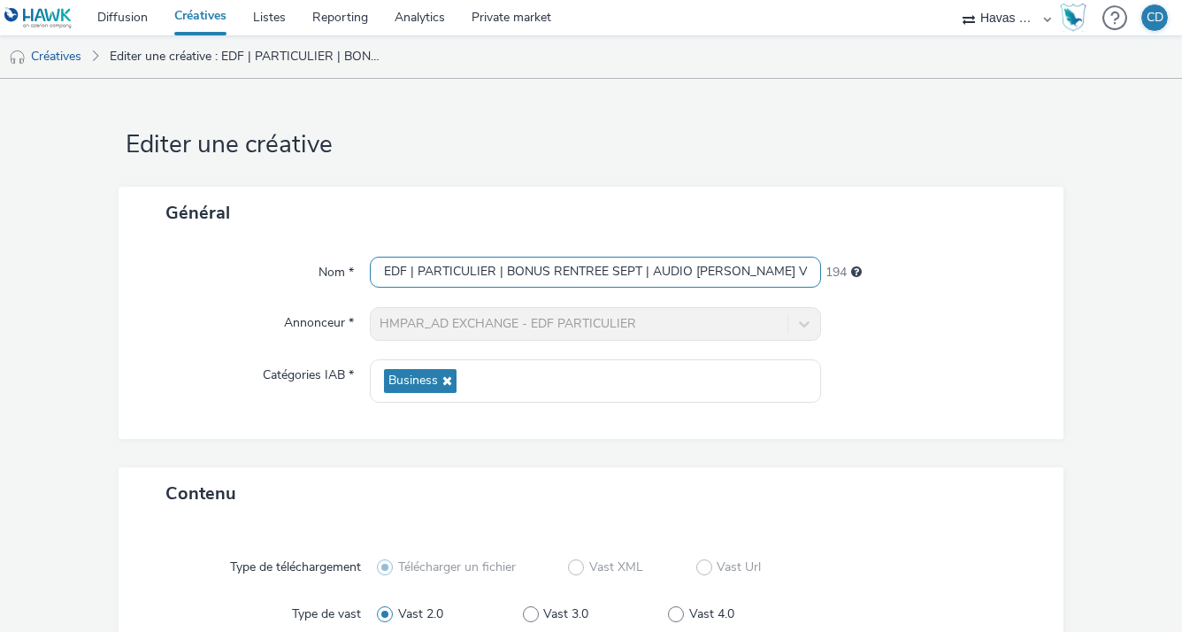
click at [757, 271] on input "EDF | PARTICULIER | BONUS RENTREE SEPT | AUDIO [PERSON_NAME] V2 (copy)" at bounding box center [595, 272] width 450 height 31
click at [699, 267] on input "EDF | PARTICULIER | BONUS RENTREE SEPT | AUDIO [PERSON_NAME] V2" at bounding box center [595, 272] width 450 height 31
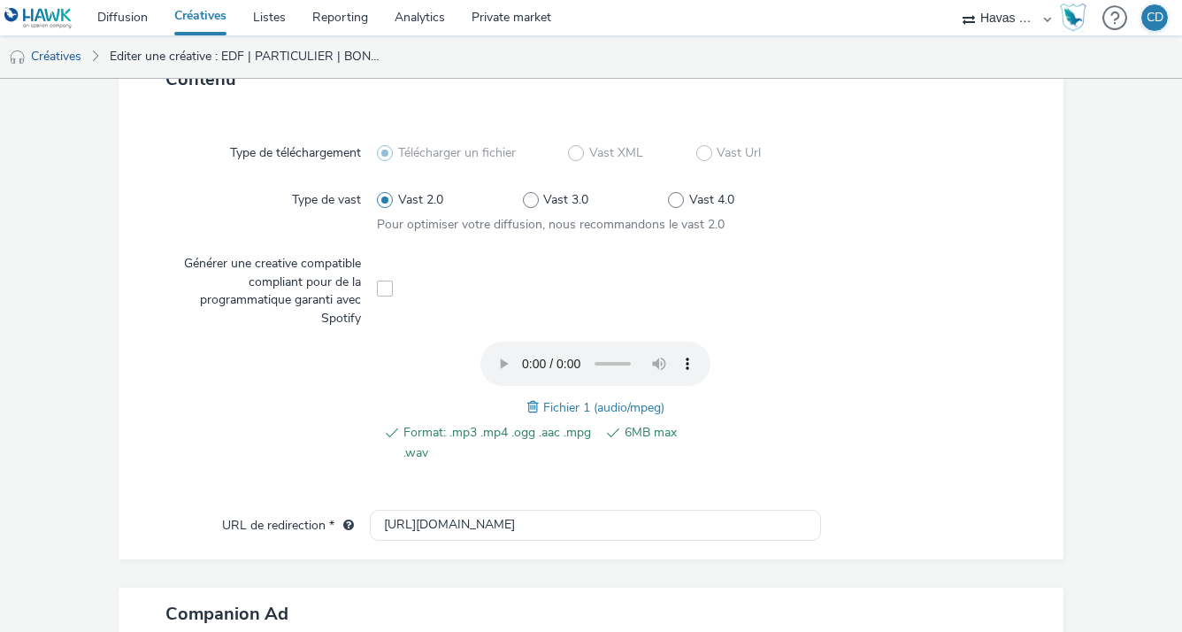
scroll to position [419, 0]
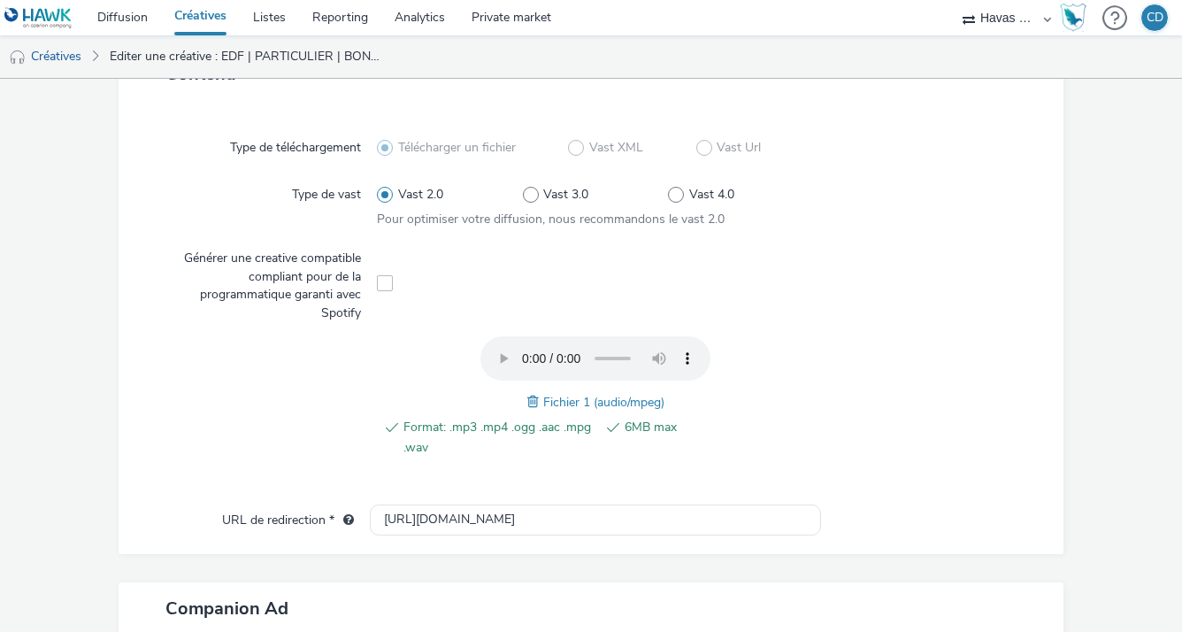
type input "EDF | PARTICULIER | BONUS RENTREE SEPT | AUDIO [PERSON_NAME] V2"
click at [527, 401] on span at bounding box center [535, 401] width 16 height 19
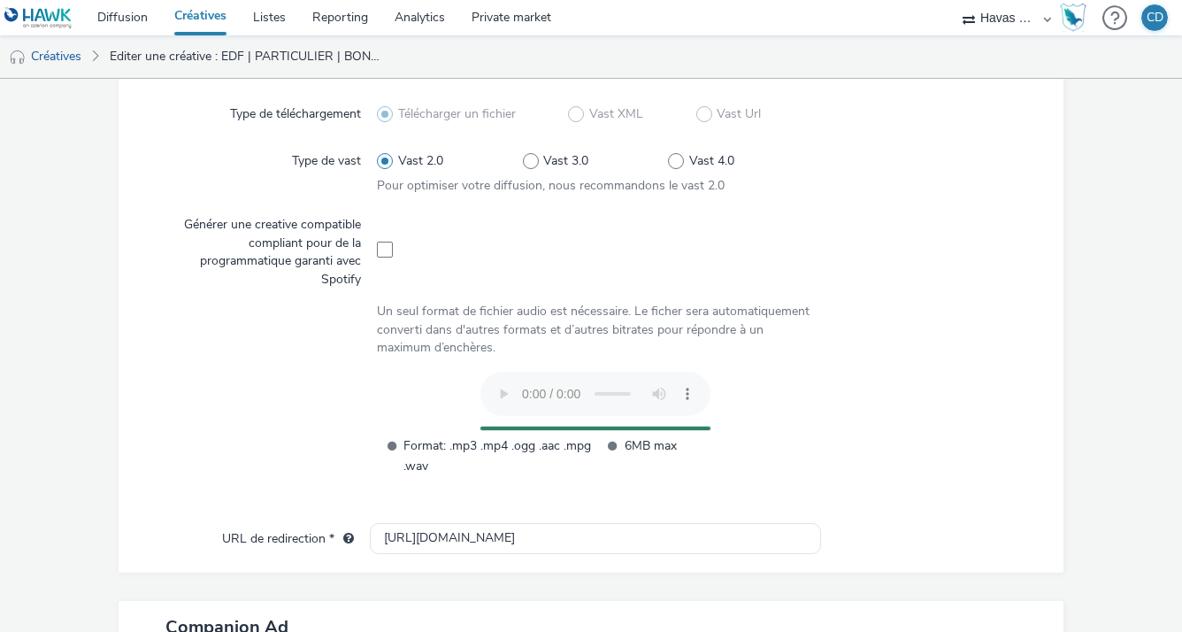
scroll to position [458, 0]
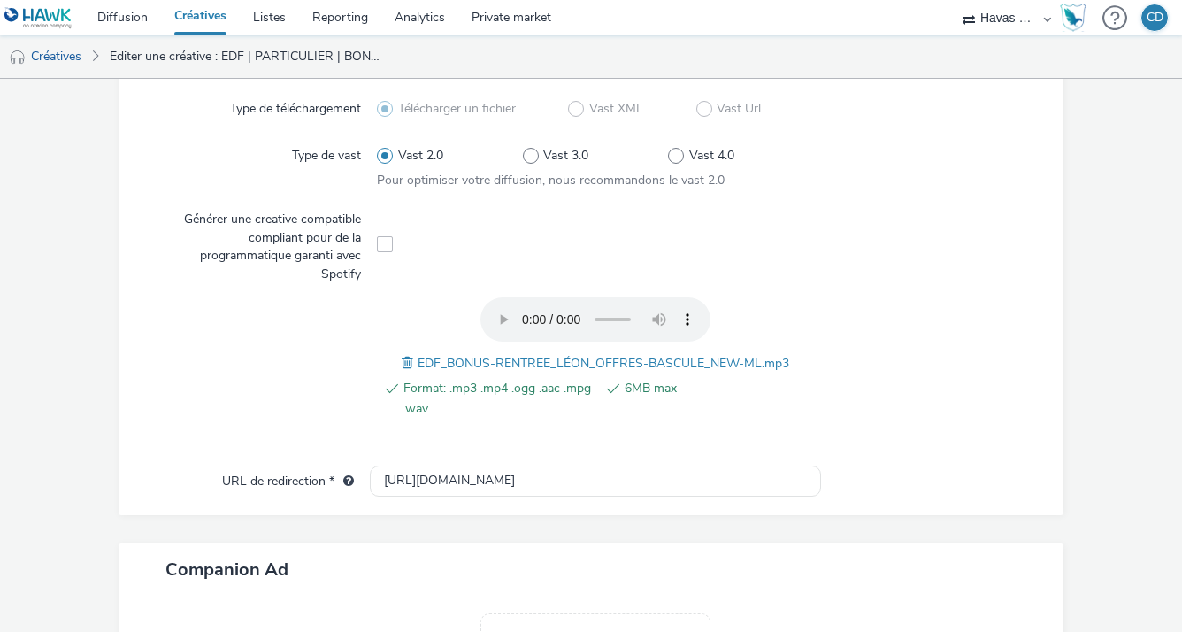
click at [831, 449] on div "Type de téléchargement Télécharger un fichier Vast XML Vast Url Type de vast Va…" at bounding box center [591, 272] width 911 height 387
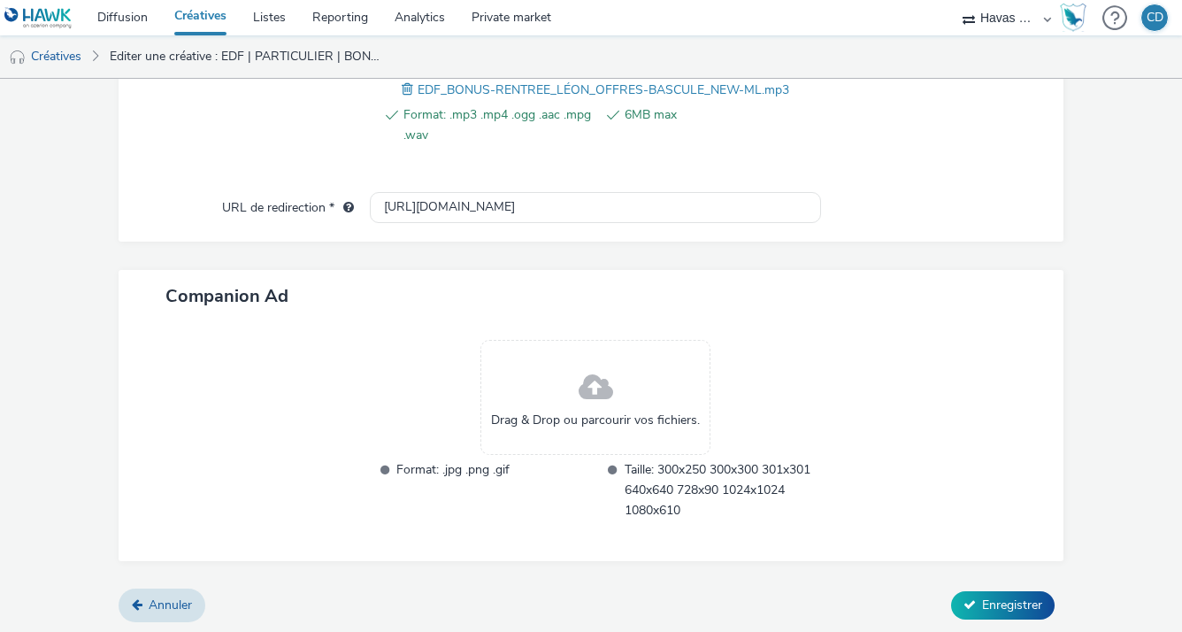
scroll to position [731, 0]
click at [998, 597] on span "Enregistrer" at bounding box center [1012, 605] width 60 height 17
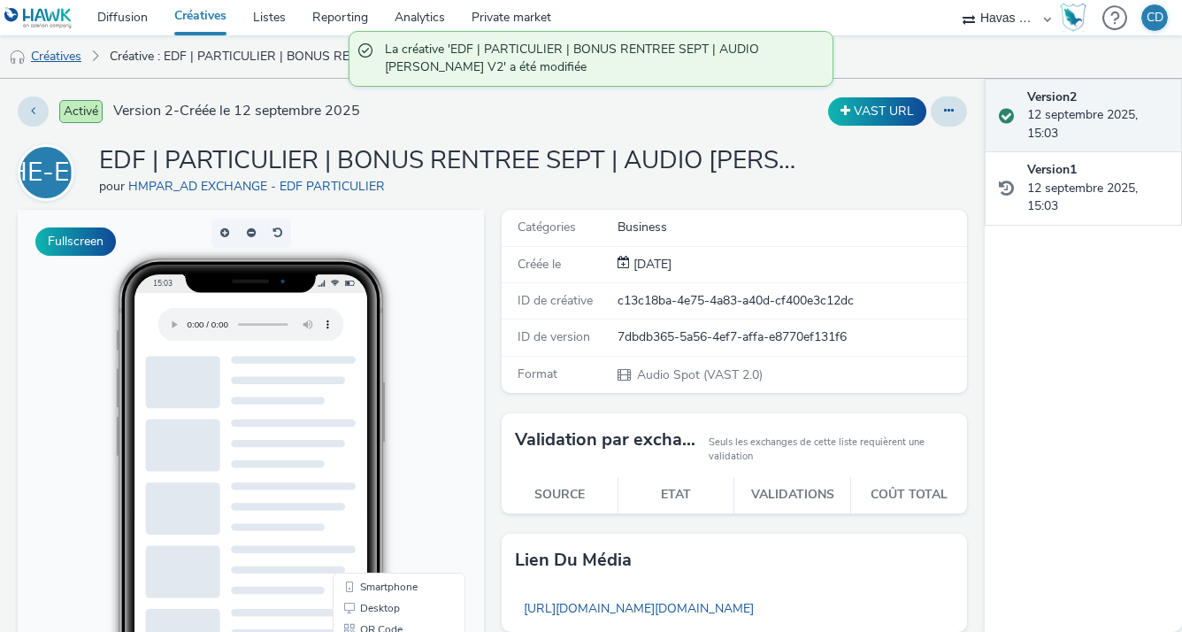
click at [52, 61] on link "Créatives" at bounding box center [45, 56] width 90 height 42
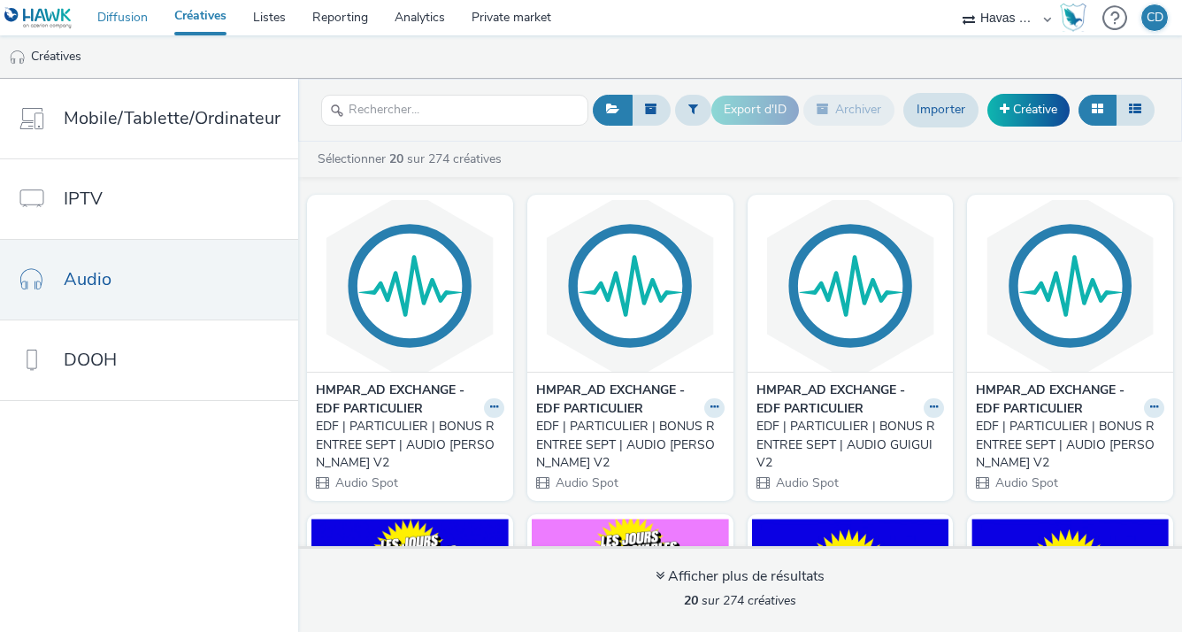
click at [135, 12] on link "Diffusion" at bounding box center [122, 17] width 77 height 35
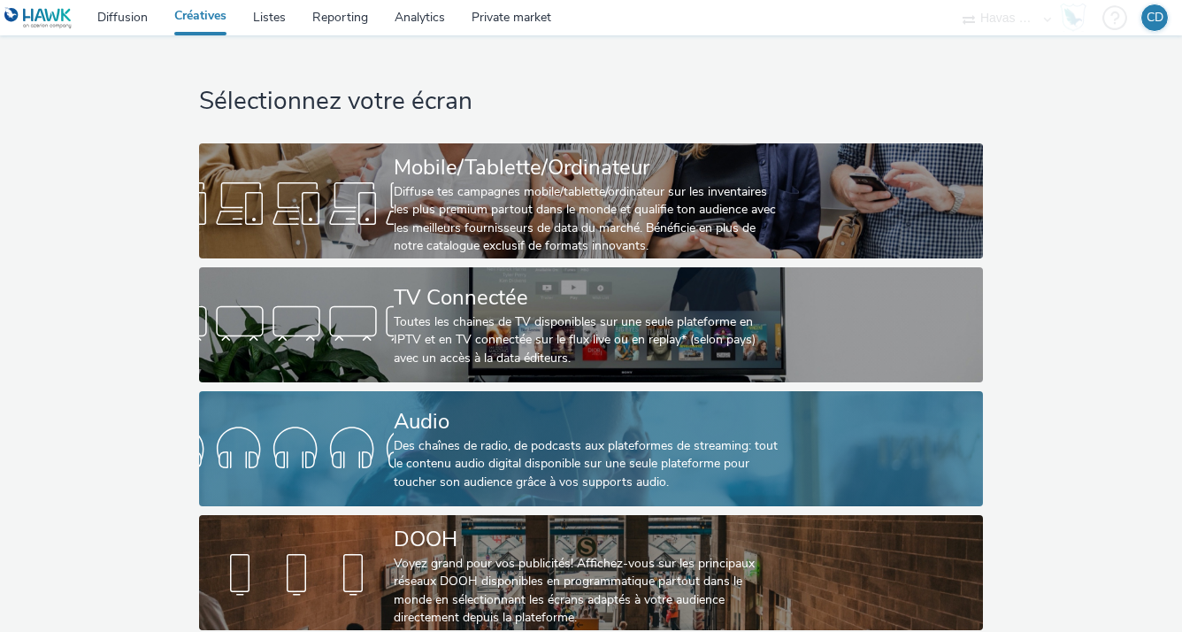
click at [418, 399] on div "Audio Des chaînes de radio, de podcasts aux plateformes de streaming: tout le c…" at bounding box center [588, 448] width 388 height 115
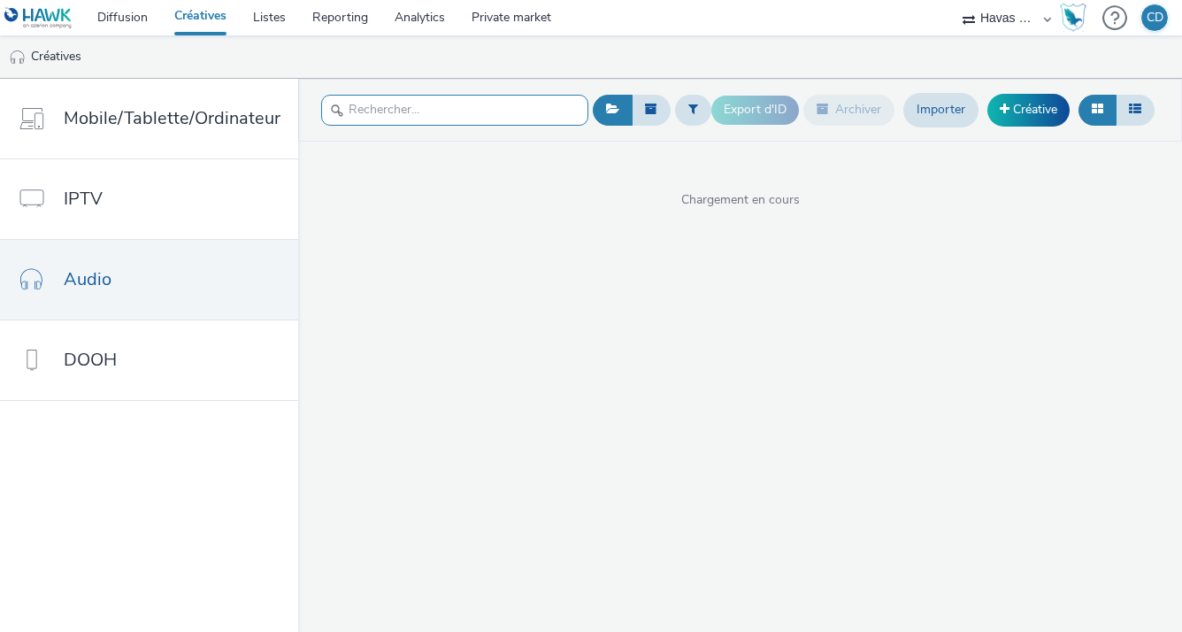
click at [432, 109] on input "text" at bounding box center [454, 110] width 267 height 31
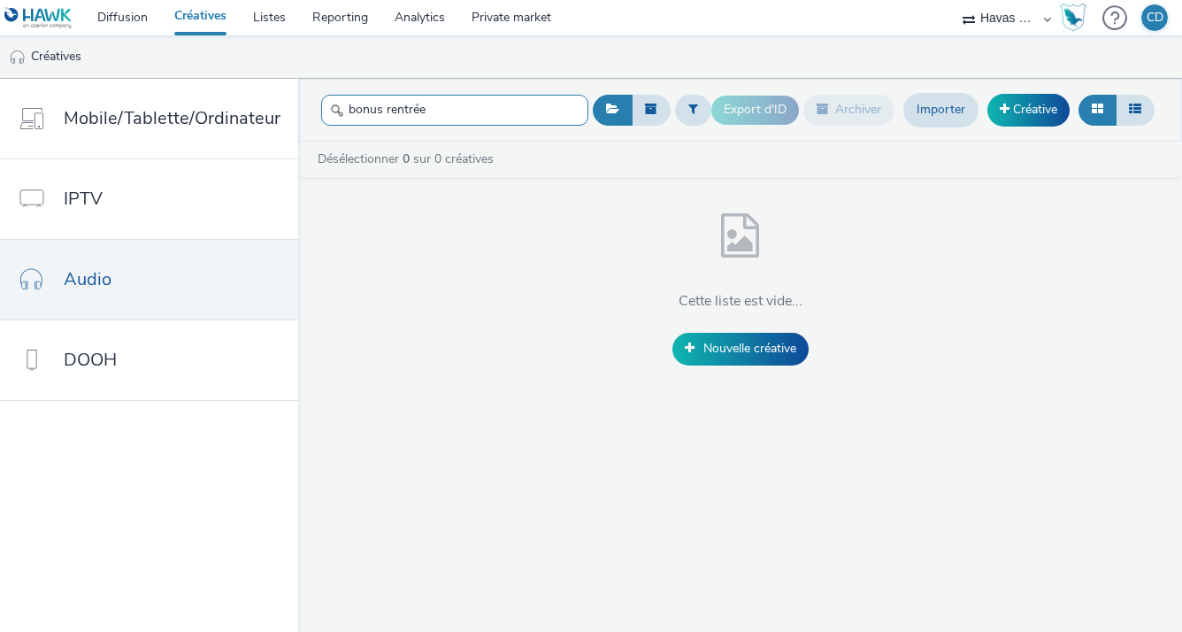
click at [432, 109] on input "bonus rentrée" at bounding box center [454, 110] width 267 height 31
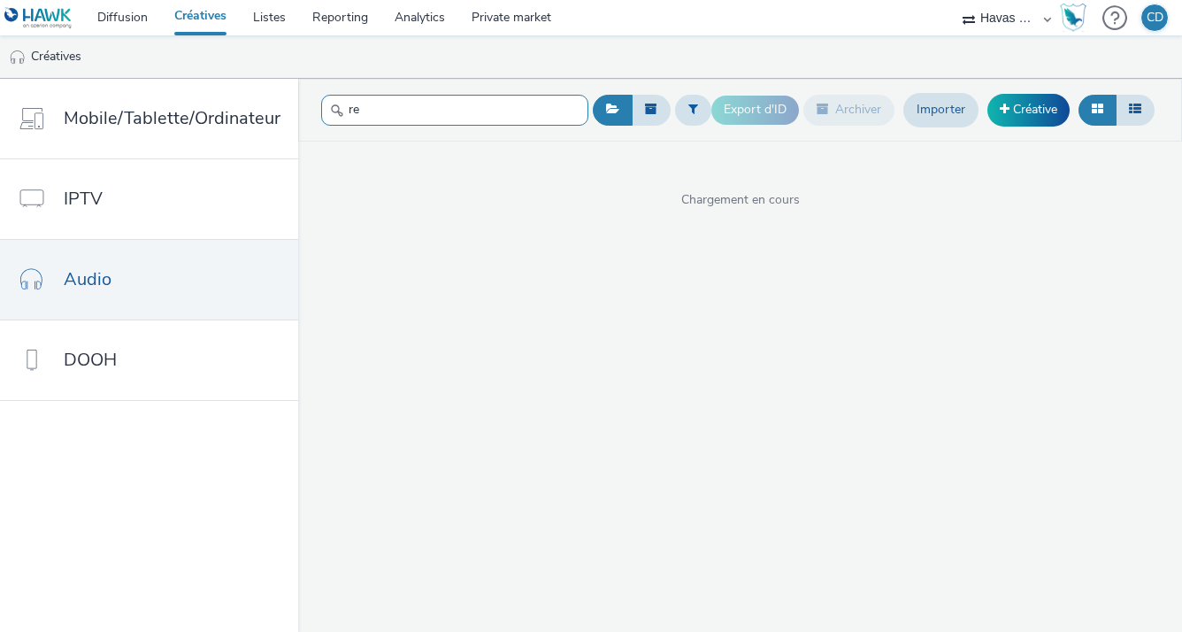
type input "r"
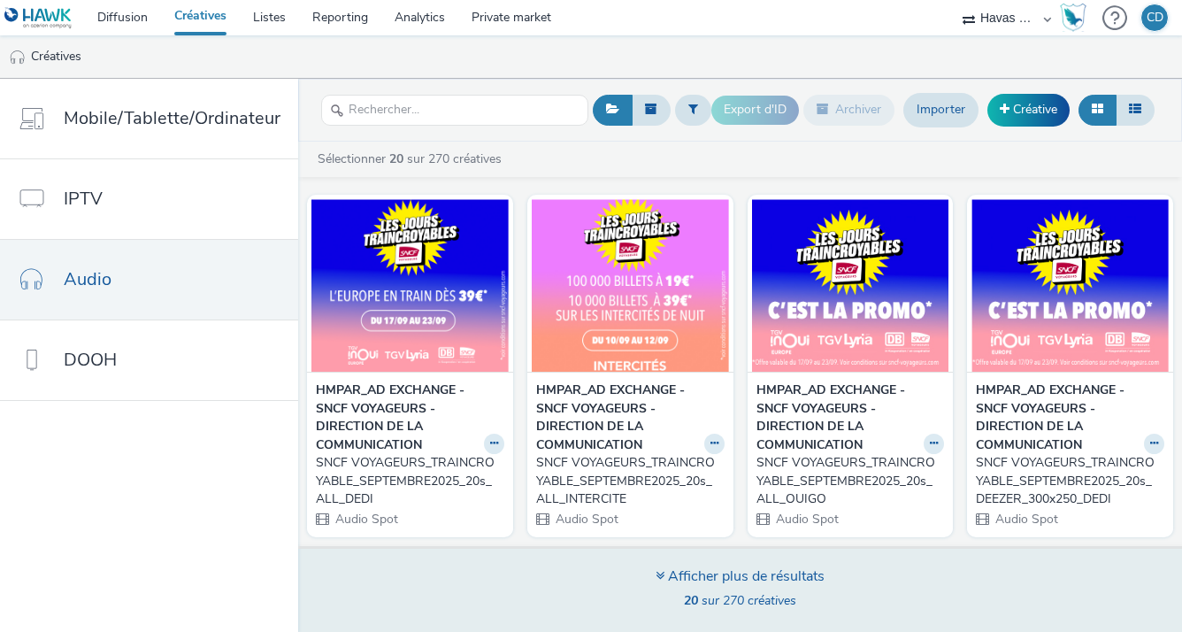
click at [665, 575] on div "Afficher plus de résultats" at bounding box center [740, 576] width 169 height 20
click at [675, 576] on div "Afficher plus de résultats" at bounding box center [740, 576] width 169 height 20
click at [665, 577] on div "Afficher plus de résultats" at bounding box center [740, 576] width 169 height 20
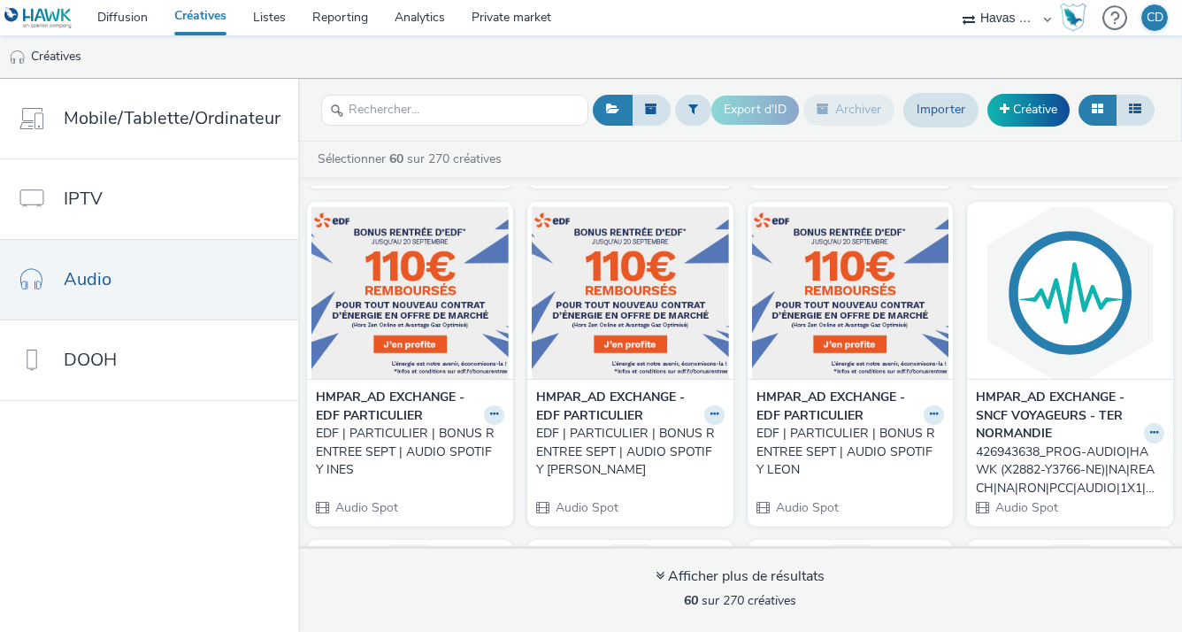
scroll to position [3458, 0]
click at [812, 434] on div "EDF | PARTICULIER | BONUS RENTREE SEPT | AUDIO SPOTIFY LEON" at bounding box center [847, 451] width 181 height 54
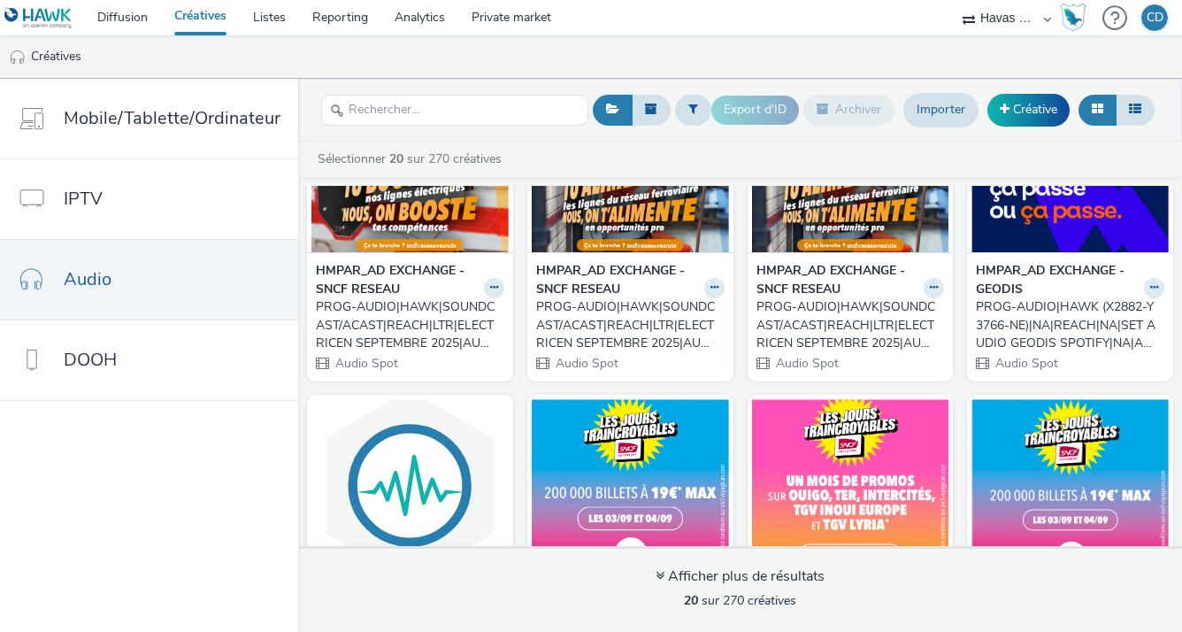
scroll to position [1377, 0]
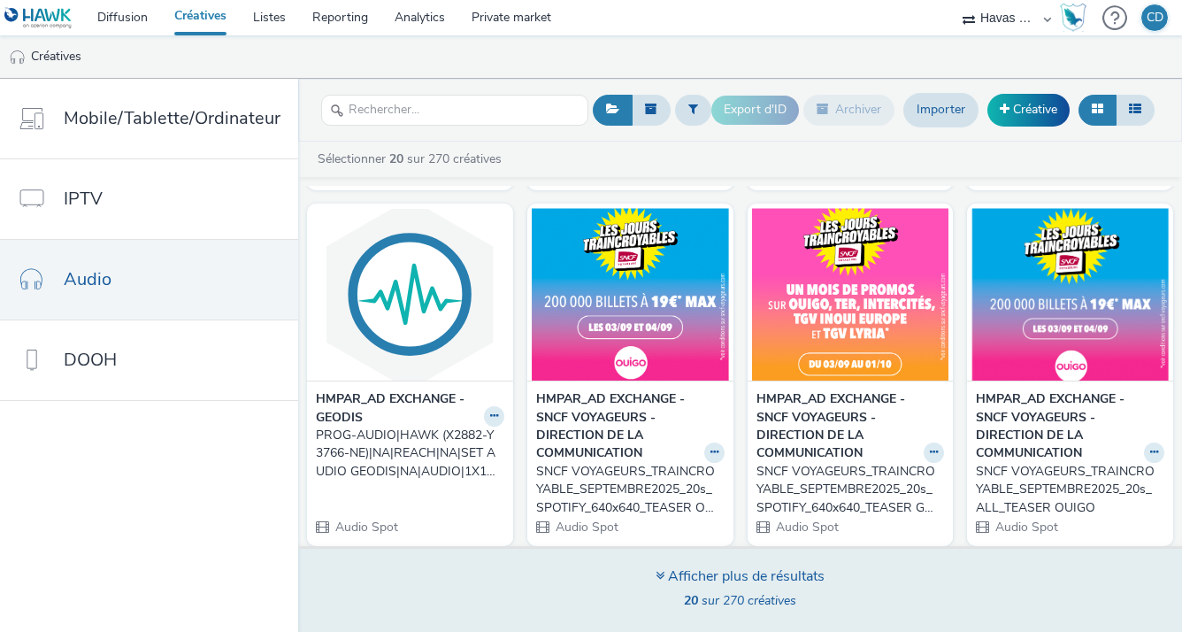
click at [699, 567] on div "Afficher plus de résultats" at bounding box center [740, 576] width 169 height 20
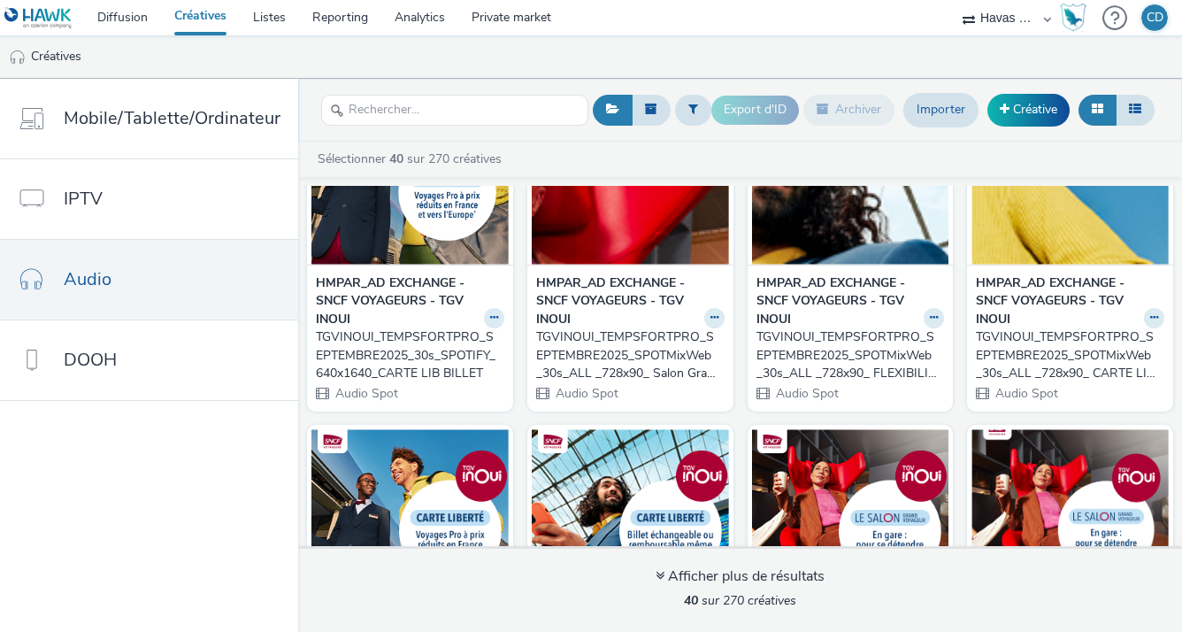
scroll to position [3095, 0]
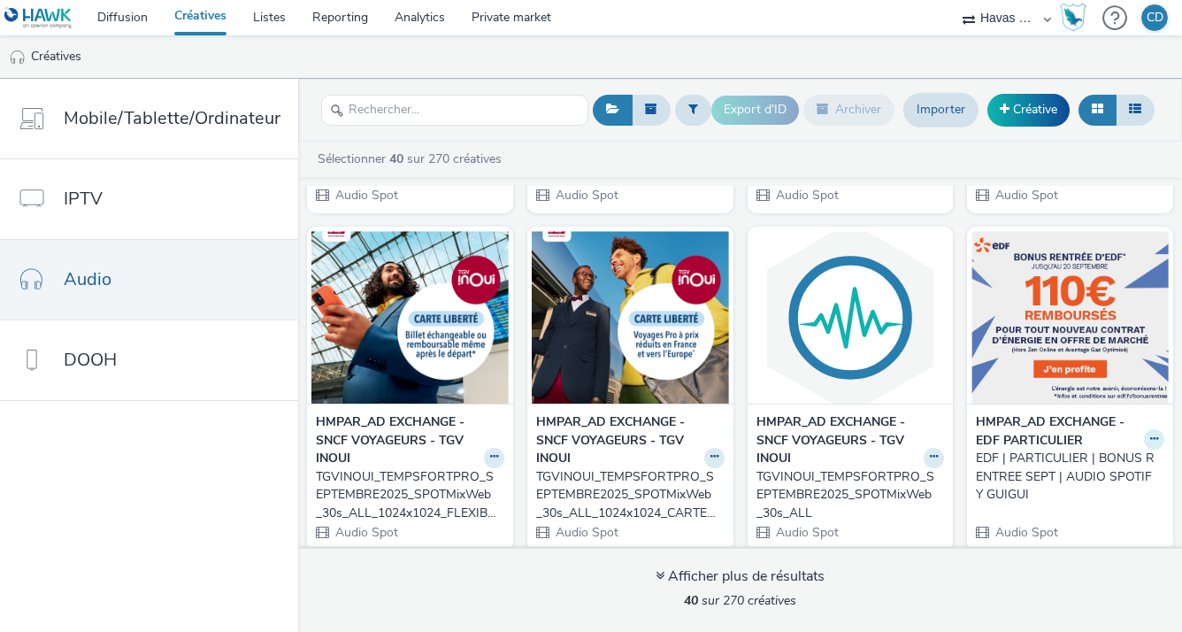
click at [1150, 434] on icon at bounding box center [1154, 439] width 8 height 11
click at [1073, 455] on link "Modifier" at bounding box center [1098, 469] width 133 height 35
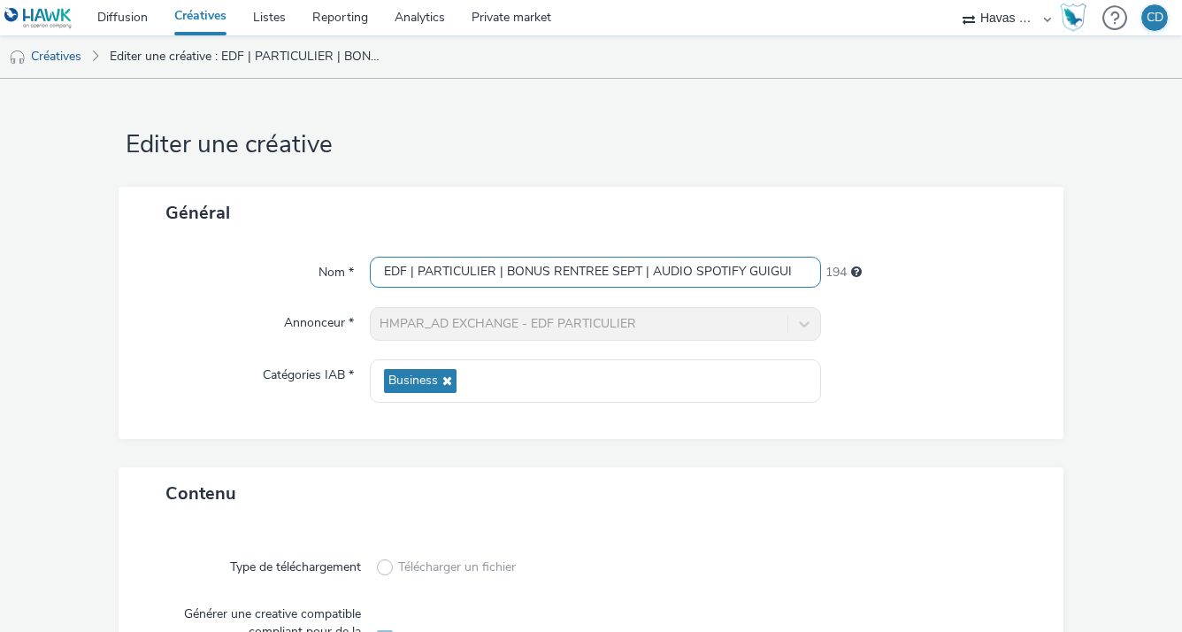
click at [712, 262] on input "EDF | PARTICULIER | BONUS RENTREE SEPT | AUDIO SPOTIFY GUIGUI" at bounding box center [595, 272] width 450 height 31
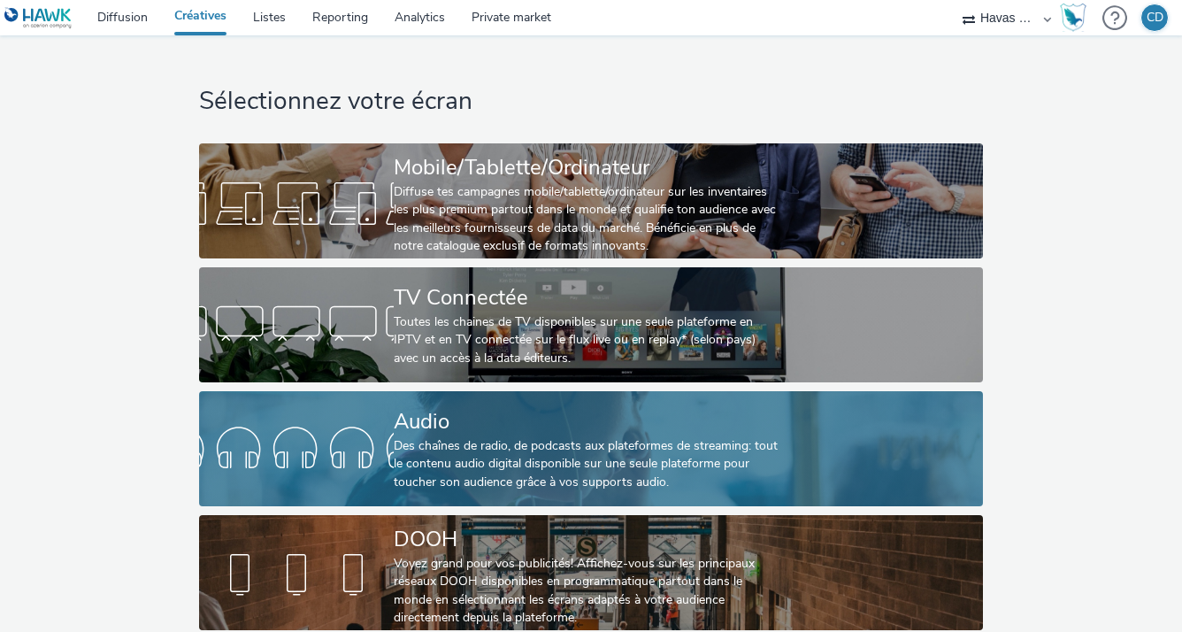
click at [343, 426] on div at bounding box center [296, 448] width 195 height 57
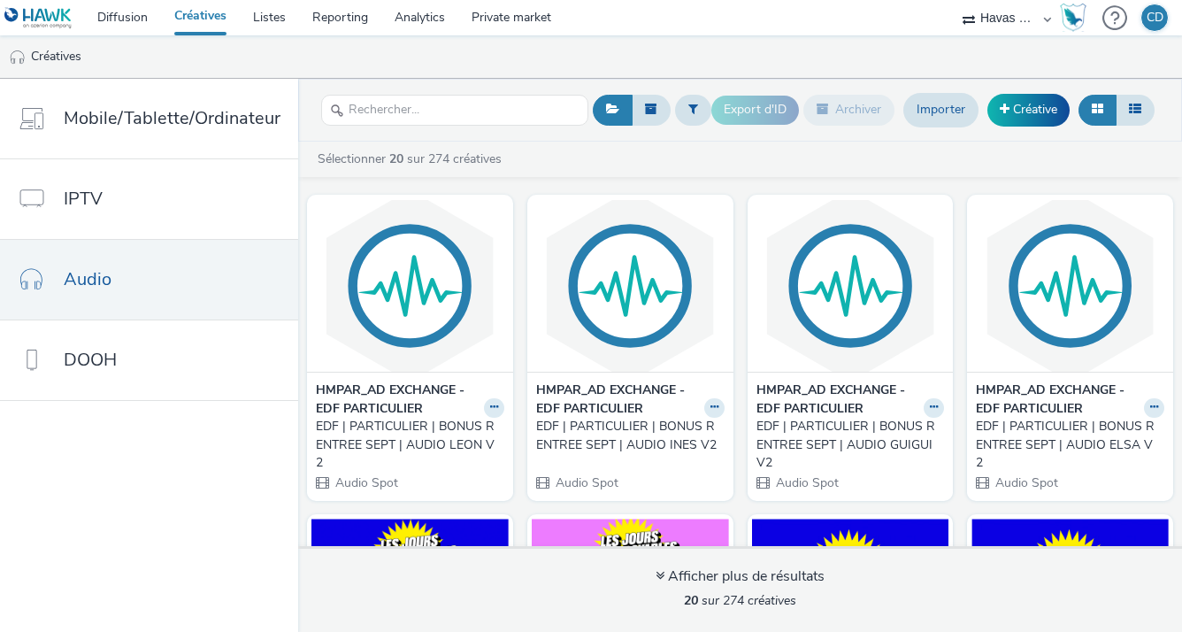
click at [363, 419] on div "EDF | PARTICULIER | BONUS RENTREE SEPT | AUDIO [PERSON_NAME] V2" at bounding box center [406, 445] width 181 height 54
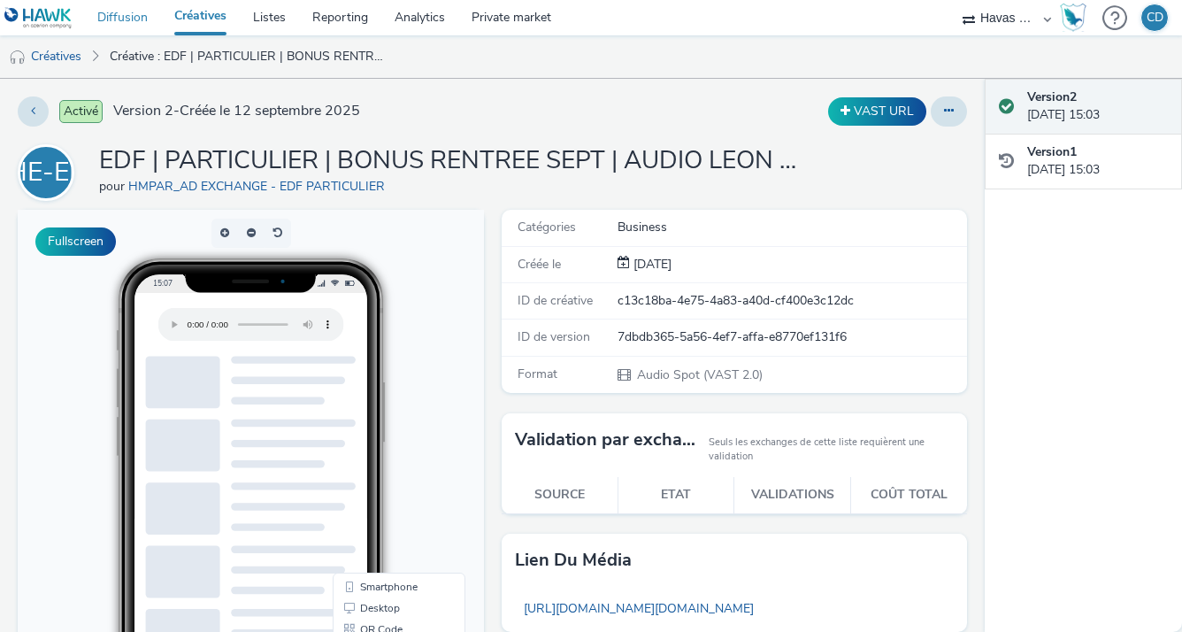
click at [139, 20] on link "Diffusion" at bounding box center [122, 17] width 77 height 35
